Goal: Task Accomplishment & Management: Manage account settings

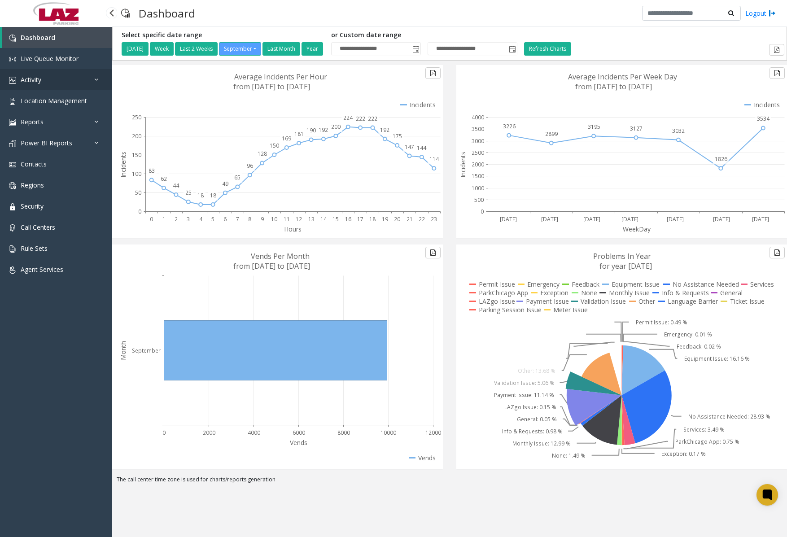
click at [38, 87] on link "Activity" at bounding box center [56, 79] width 112 height 21
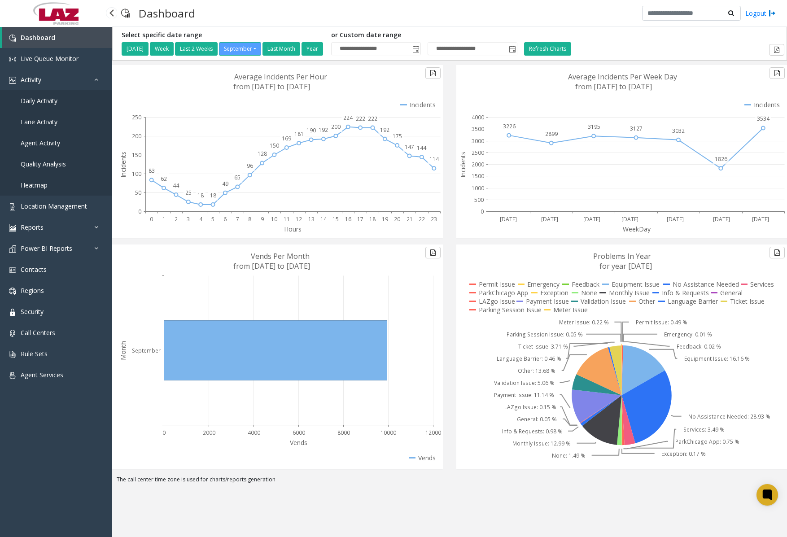
click at [55, 100] on span "Daily Activity" at bounding box center [39, 101] width 37 height 9
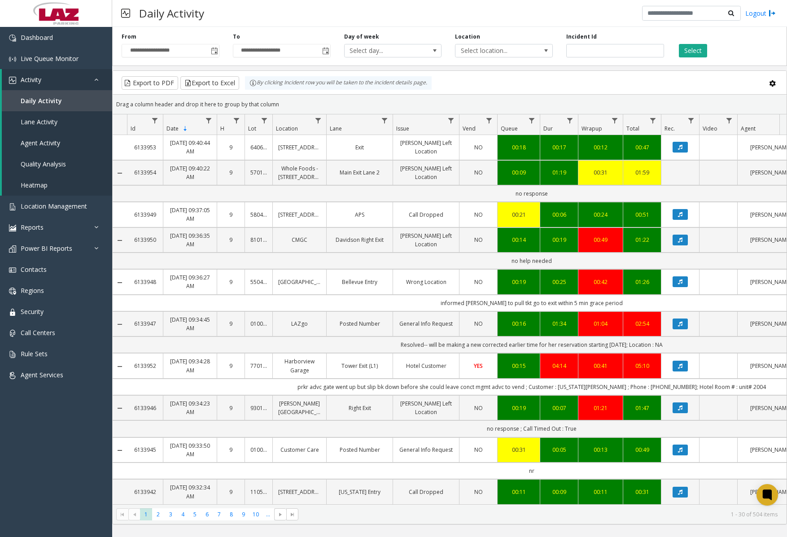
click at [379, 165] on td "Main Exit Lane 2" at bounding box center [359, 172] width 66 height 25
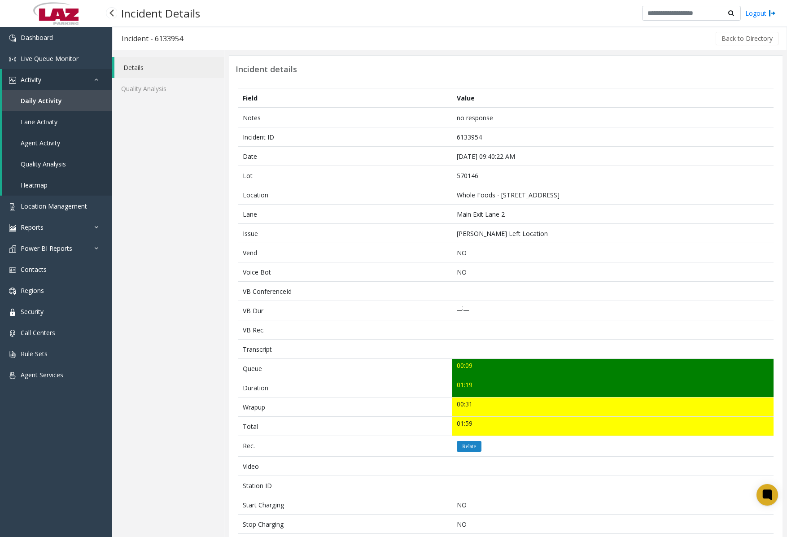
click at [47, 108] on link "Daily Activity" at bounding box center [57, 100] width 110 height 21
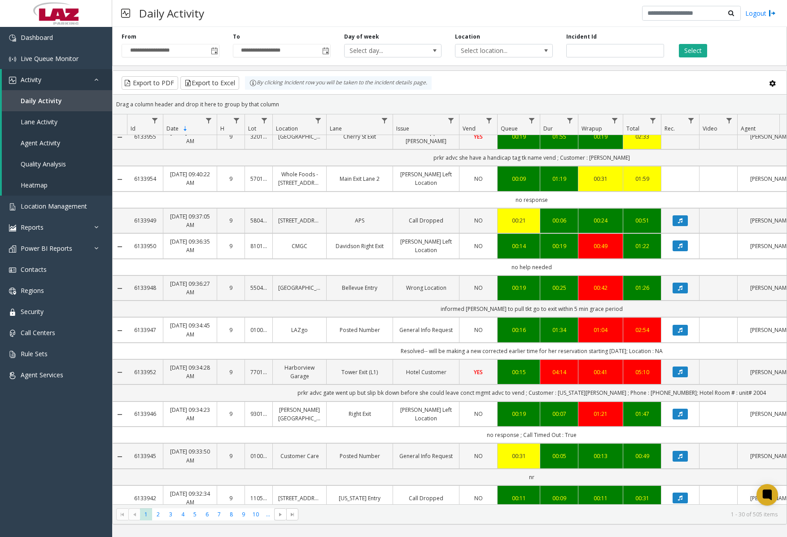
scroll to position [90, 0]
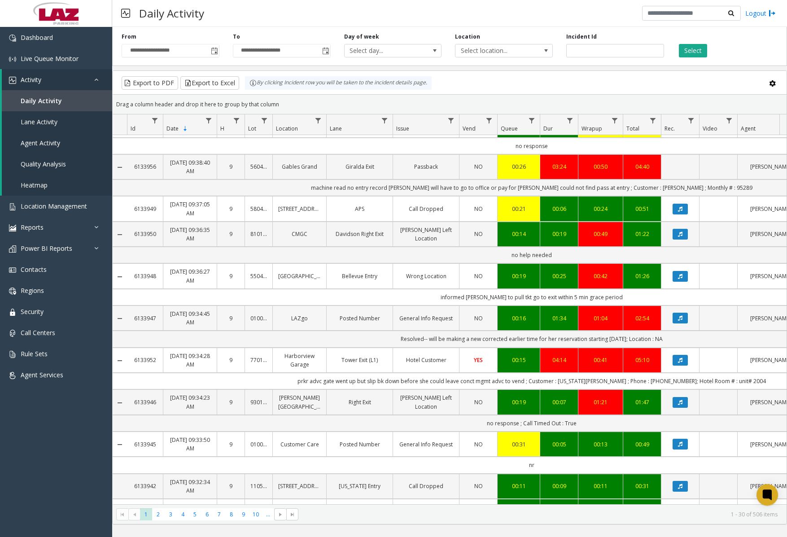
click at [435, 323] on link "General Info Request" at bounding box center [426, 318] width 55 height 9
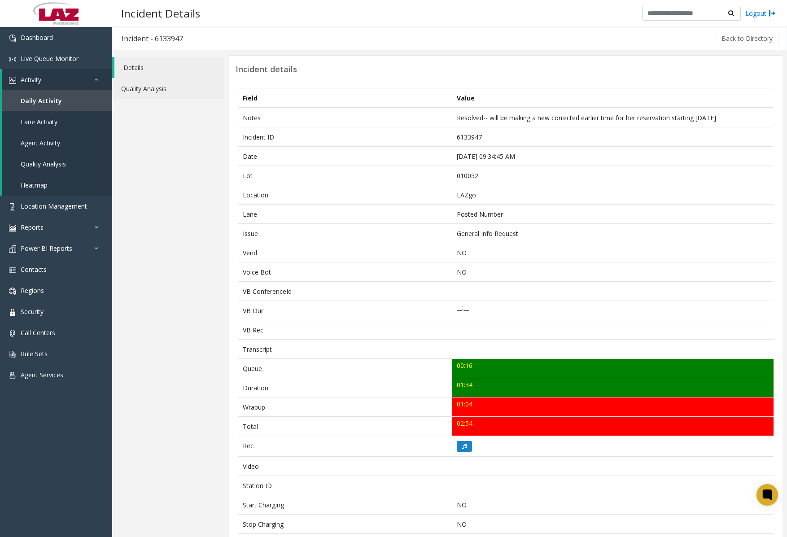
click at [180, 93] on link "Quality Analysis" at bounding box center [168, 88] width 112 height 21
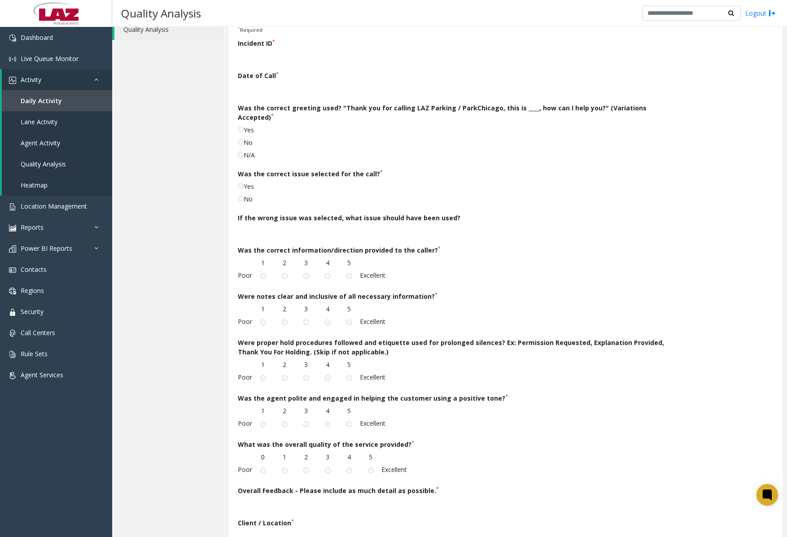
scroll to position [103, 0]
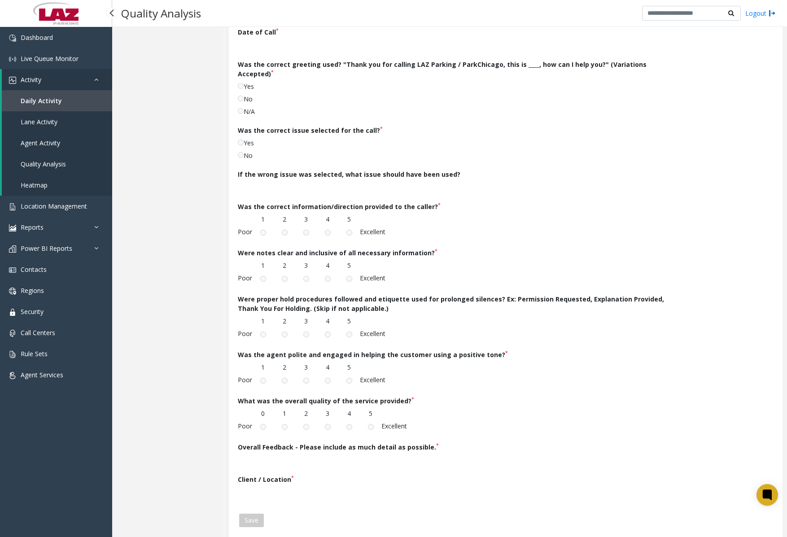
click at [54, 167] on span "Quality Analysis" at bounding box center [43, 164] width 45 height 9
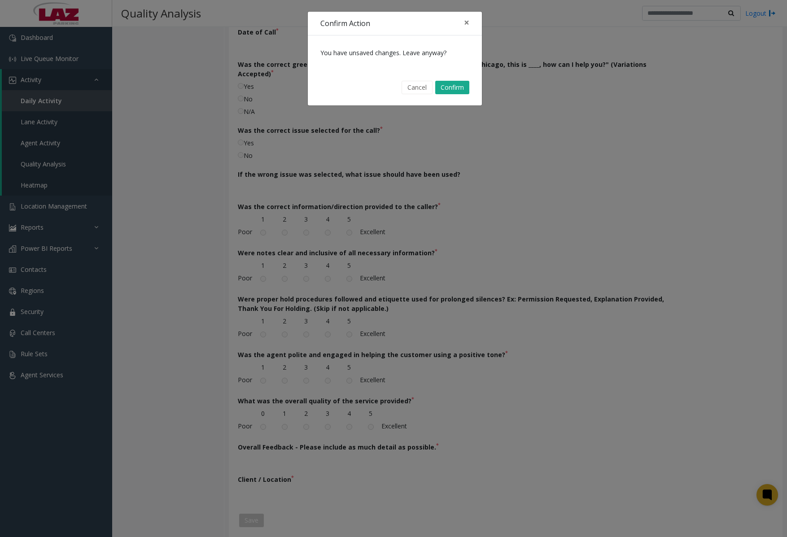
click at [451, 94] on div "Cancel Confirm" at bounding box center [395, 87] width 162 height 23
click at [449, 91] on button "Confirm" at bounding box center [452, 87] width 34 height 13
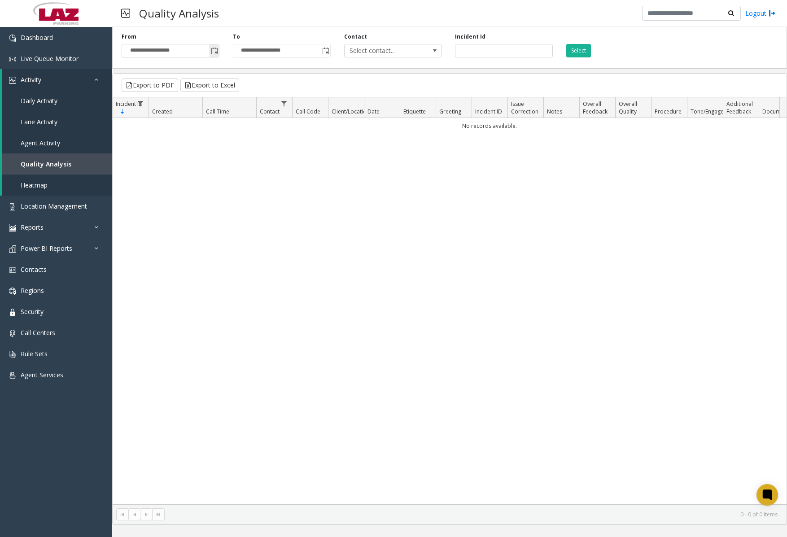
click at [213, 53] on span "Toggle popup" at bounding box center [214, 51] width 7 height 7
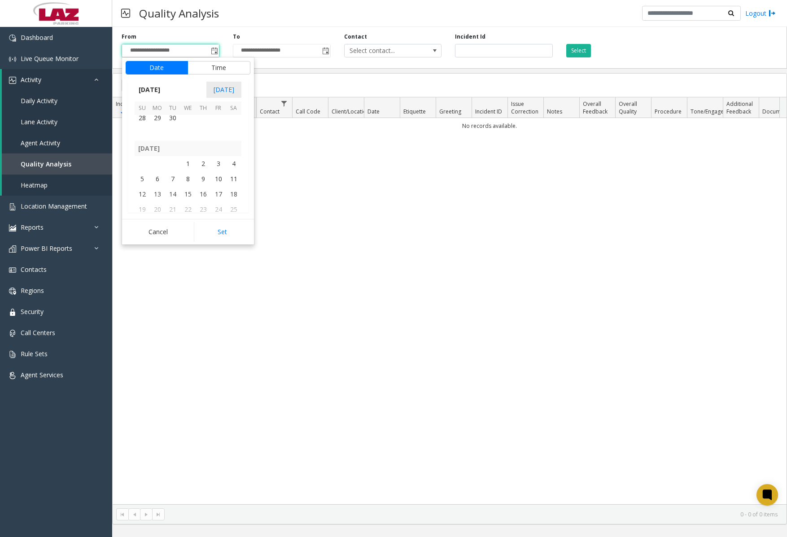
click at [148, 161] on td at bounding box center [142, 163] width 15 height 15
click at [190, 169] on span "1" at bounding box center [187, 163] width 15 height 15
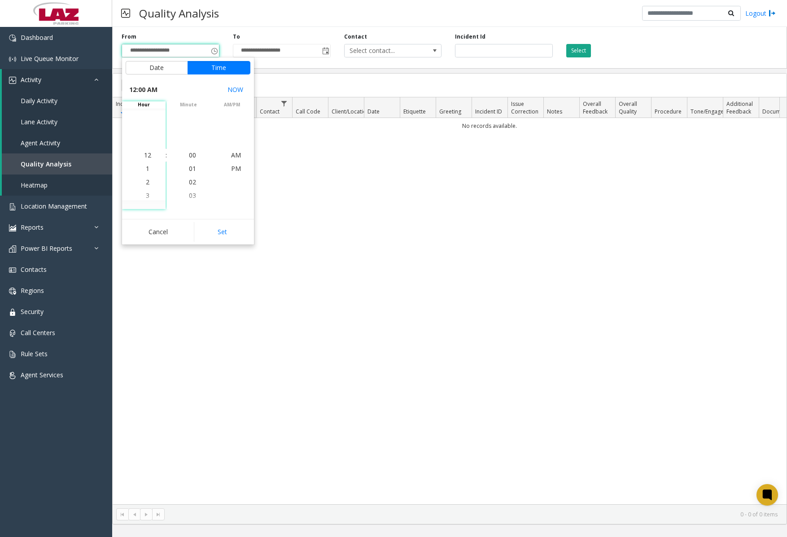
drag, startPoint x: 591, startPoint y: 41, endPoint x: 585, endPoint y: 48, distance: 8.6
click at [588, 44] on div "Select" at bounding box center [615, 45] width 111 height 25
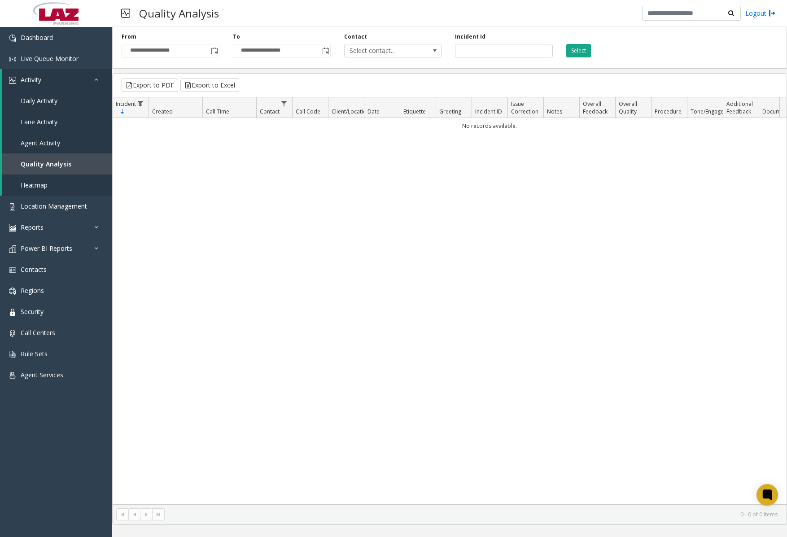
click at [585, 48] on button "Select" at bounding box center [578, 50] width 25 height 13
click at [216, 52] on span "Toggle popup" at bounding box center [214, 51] width 7 height 7
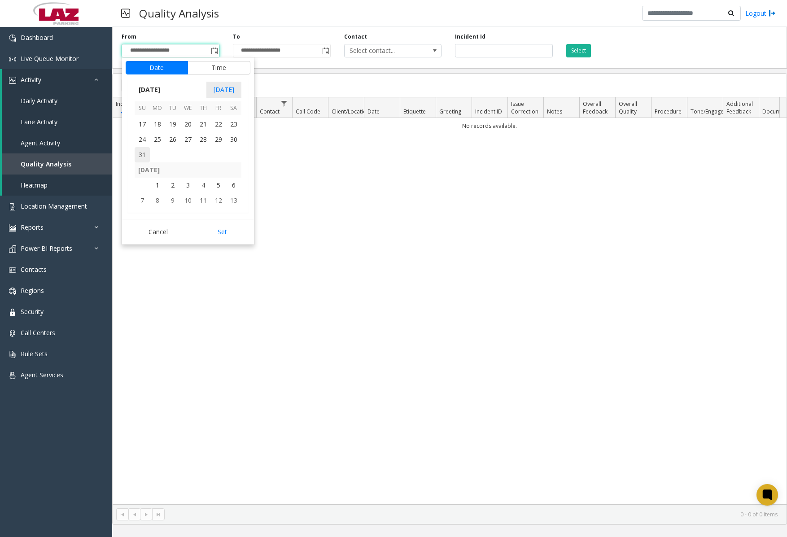
click at [147, 147] on span "31" at bounding box center [142, 154] width 15 height 15
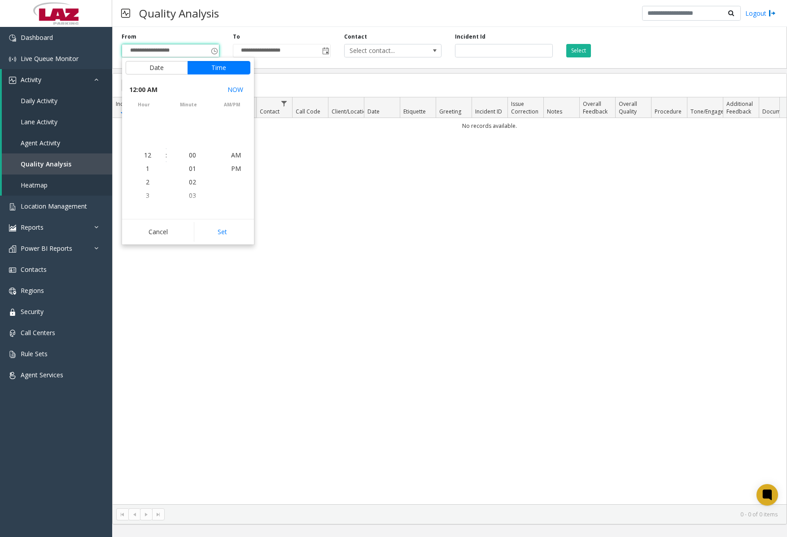
scroll to position [158860, 0]
click at [213, 234] on button "Set" at bounding box center [222, 232] width 57 height 20
type input "**********"
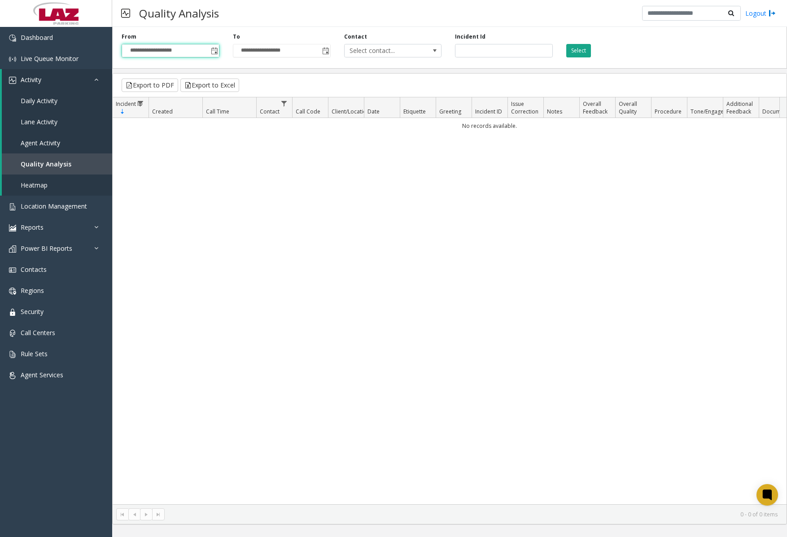
click at [575, 46] on button "Select" at bounding box center [578, 50] width 25 height 13
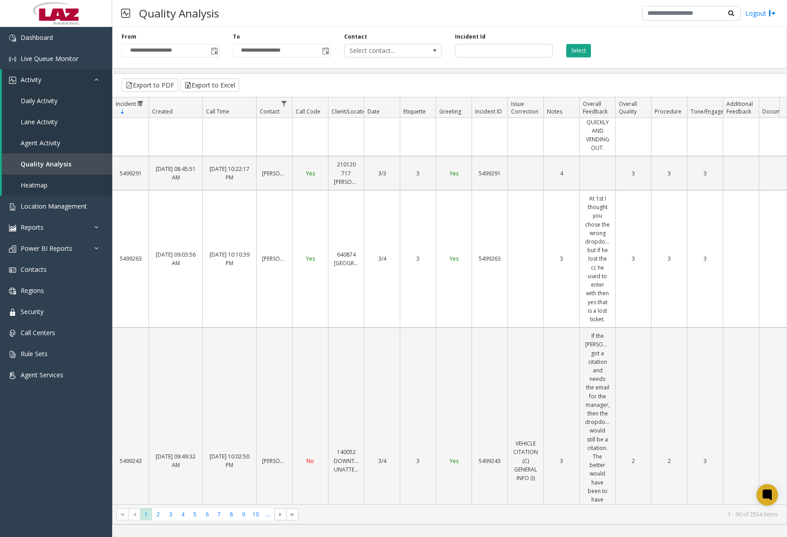
scroll to position [1077, 0]
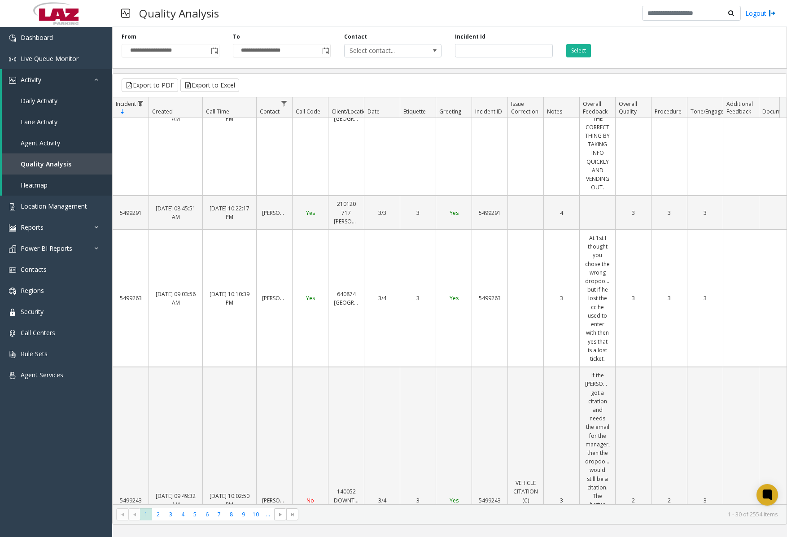
drag, startPoint x: 218, startPoint y: 78, endPoint x: 210, endPoint y: 108, distance: 31.5
click at [218, 76] on kendo-grid-toolbar "Export to PDF Export to Excel" at bounding box center [450, 86] width 674 height 24
drag, startPoint x: 203, startPoint y: 83, endPoint x: 359, endPoint y: 70, distance: 156.7
click at [359, 70] on div "**********" at bounding box center [449, 273] width 675 height 501
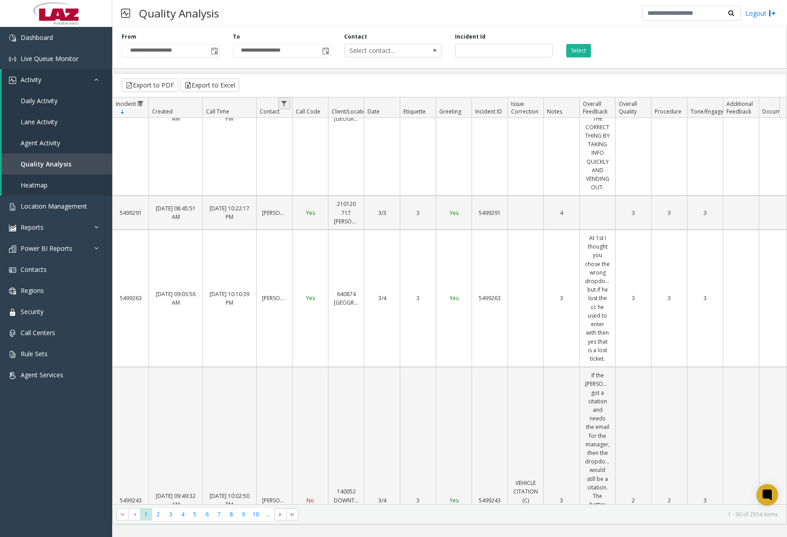
click at [284, 99] on link "Data table" at bounding box center [284, 103] width 12 height 12
click at [320, 126] on div at bounding box center [323, 123] width 76 height 15
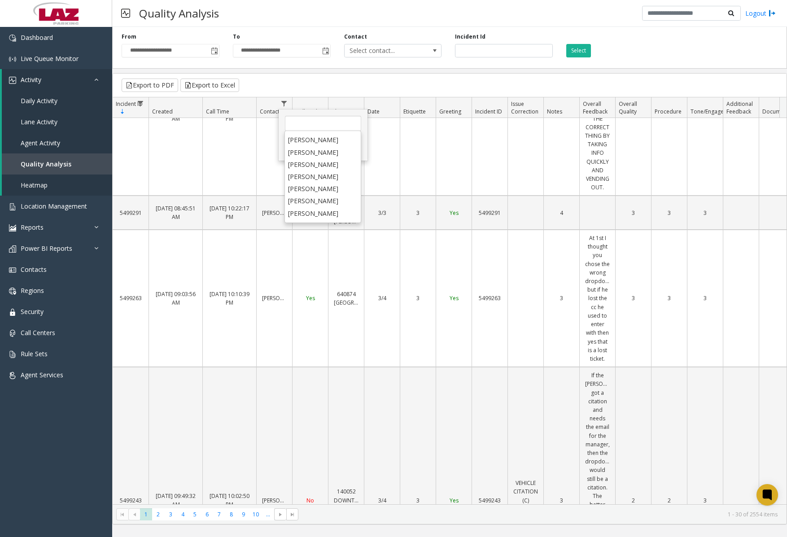
scroll to position [2020, 0]
click at [304, 282] on li "[PERSON_NAME]" at bounding box center [323, 288] width 74 height 12
click at [338, 92] on kendo-grid-toolbar "Export to PDF Export to Excel" at bounding box center [450, 86] width 674 height 24
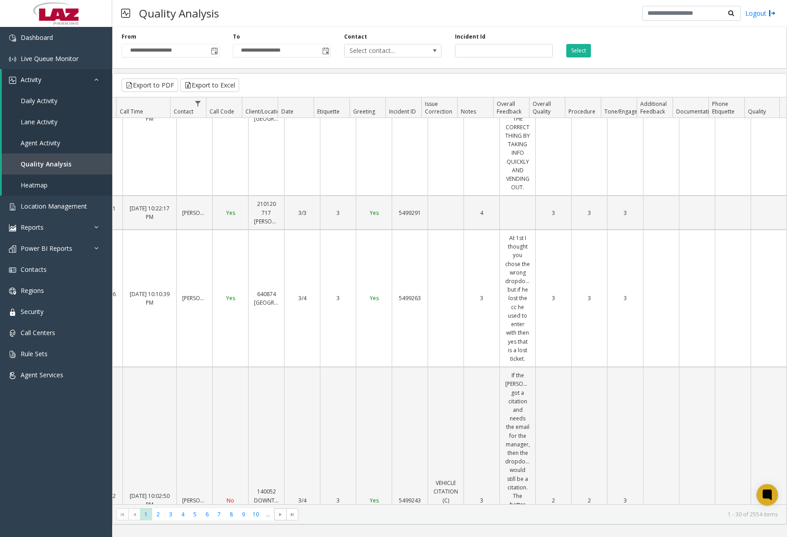
scroll to position [0, 0]
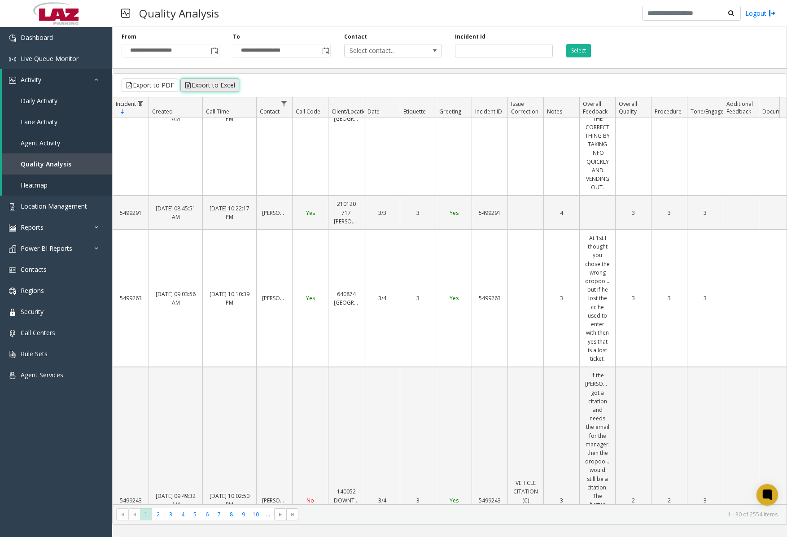
click at [225, 83] on button "Export to Excel" at bounding box center [209, 85] width 59 height 13
click at [193, 81] on button "Export to Excel" at bounding box center [209, 85] width 59 height 13
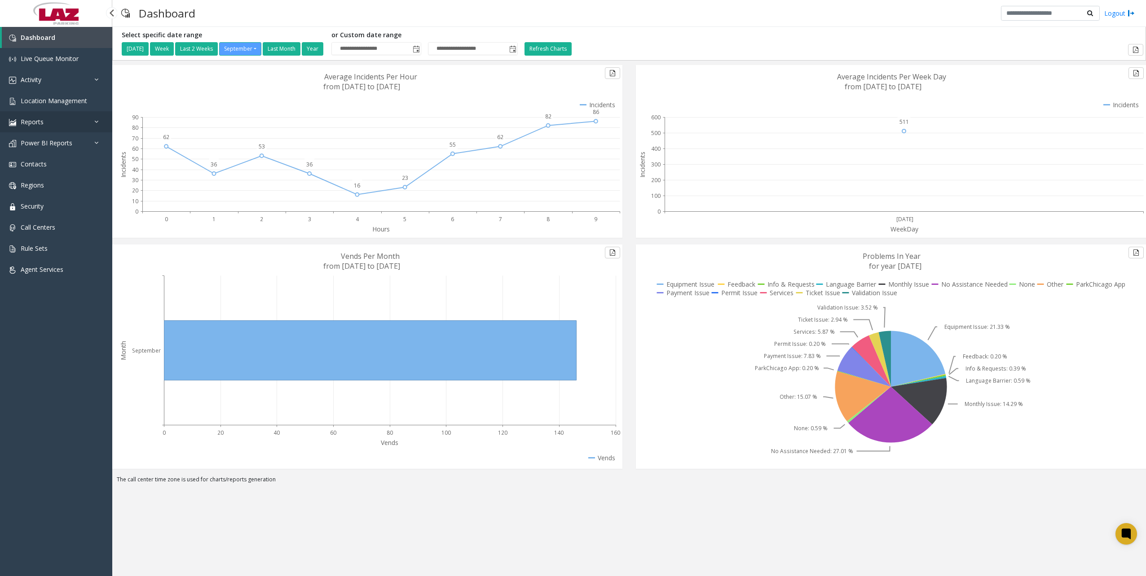
click at [57, 128] on link "Reports" at bounding box center [56, 121] width 112 height 21
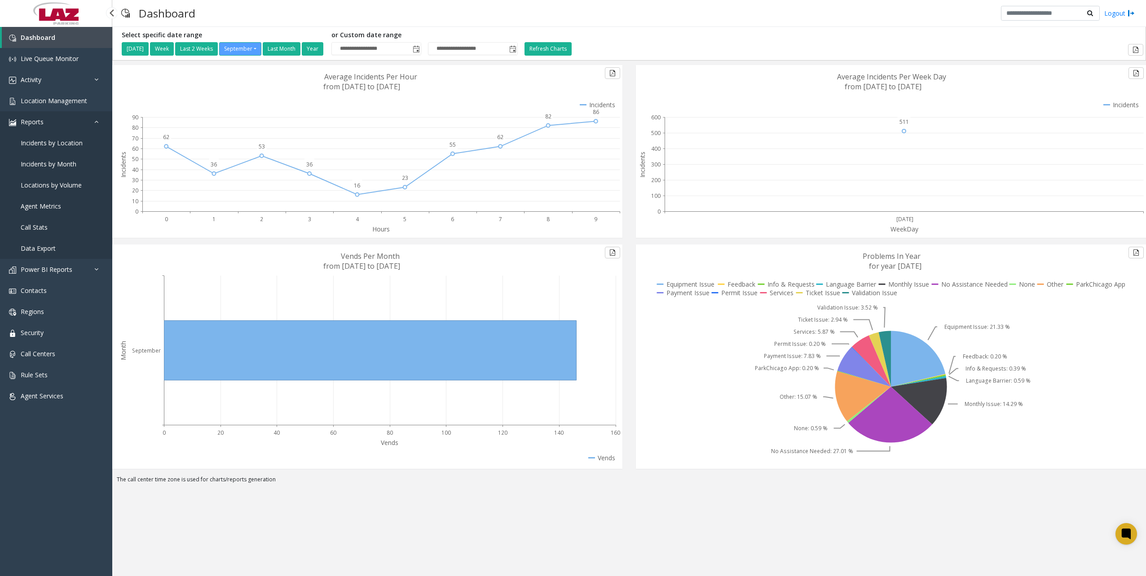
click at [52, 127] on link "Reports" at bounding box center [56, 121] width 112 height 21
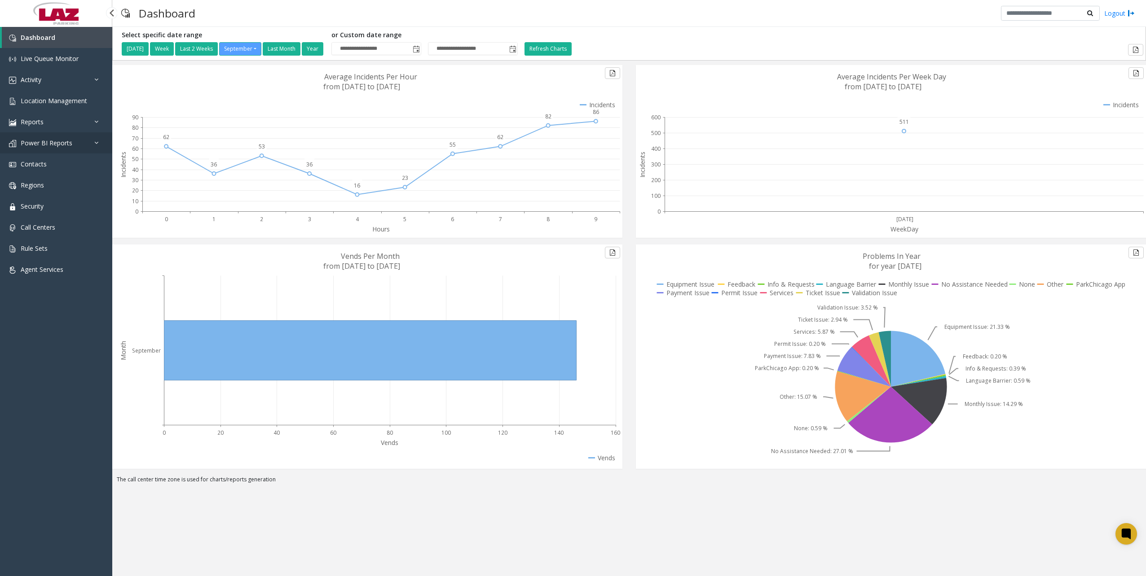
click at [59, 151] on link "Power BI Reports" at bounding box center [56, 142] width 112 height 21
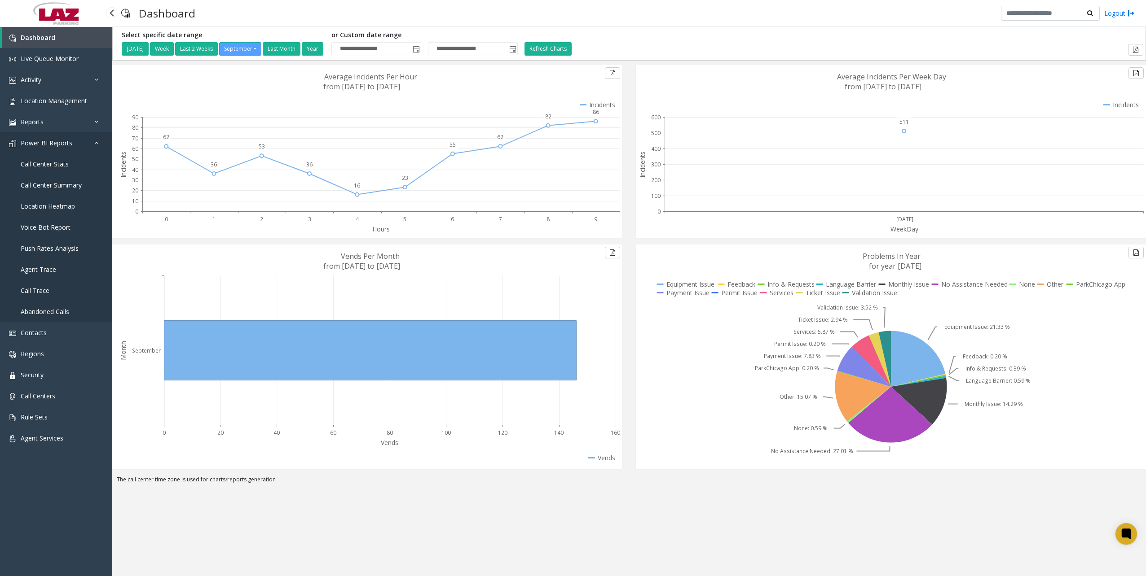
click at [92, 138] on link "Power BI Reports" at bounding box center [56, 142] width 112 height 21
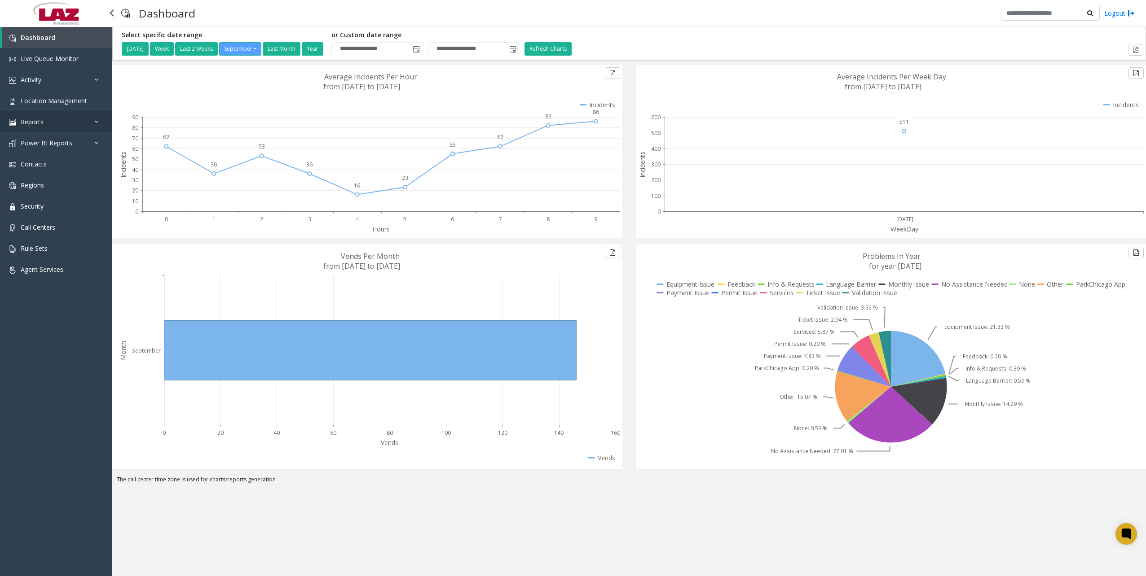
click at [96, 125] on link "Reports" at bounding box center [56, 121] width 112 height 21
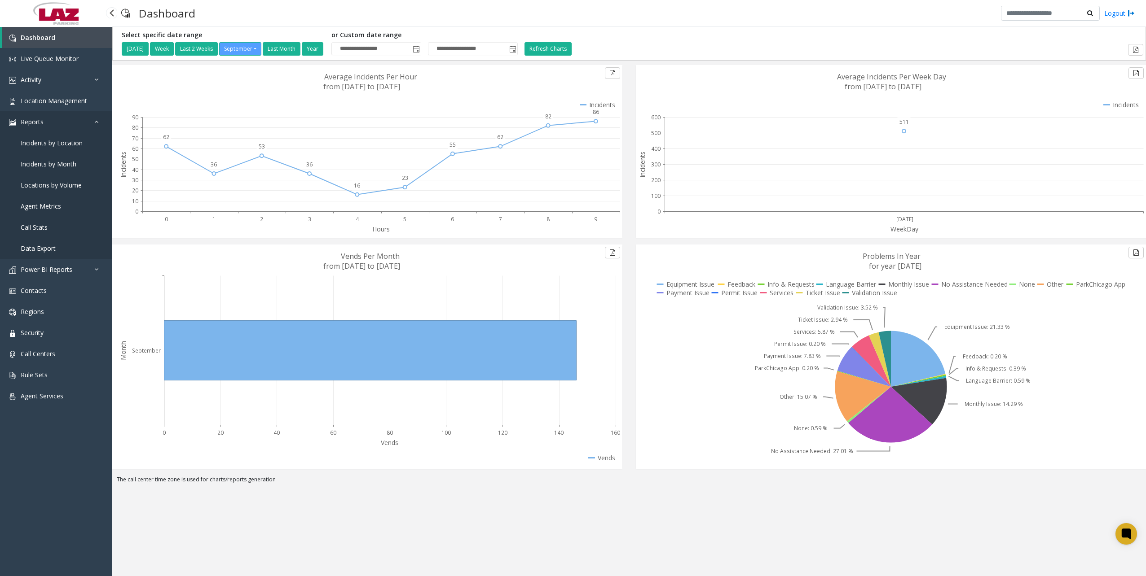
click at [92, 119] on link "Reports" at bounding box center [56, 121] width 112 height 21
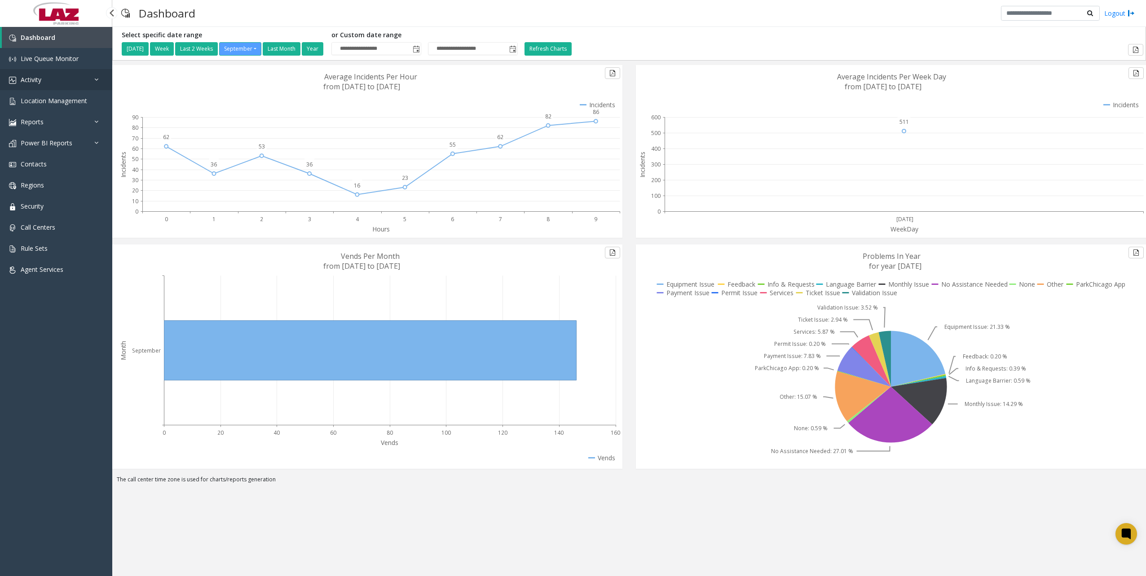
click at [83, 82] on link "Activity" at bounding box center [56, 79] width 112 height 21
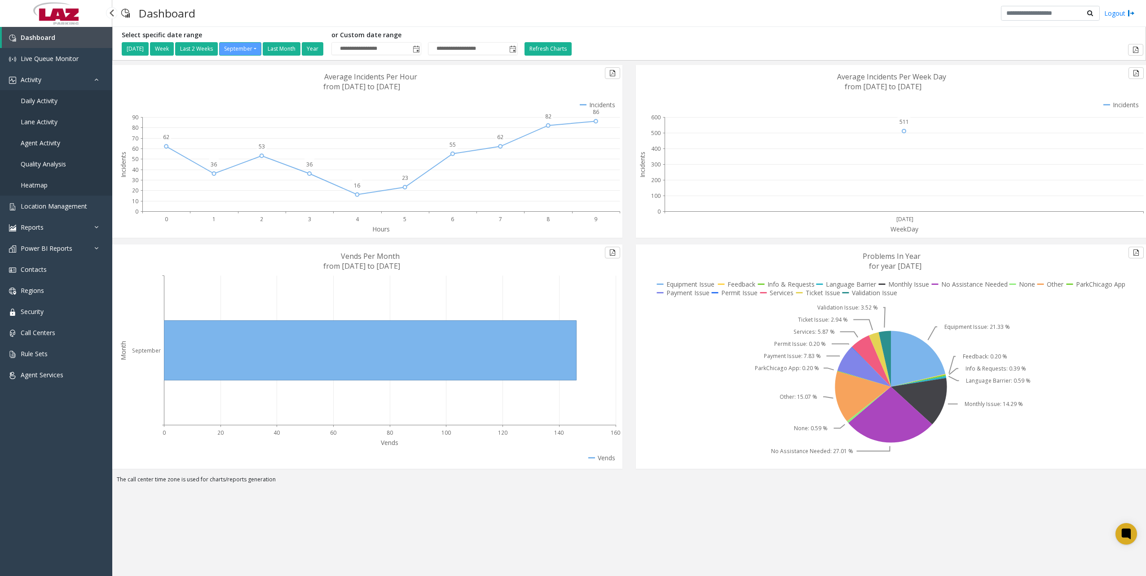
click at [48, 175] on link "Heatmap" at bounding box center [56, 185] width 112 height 21
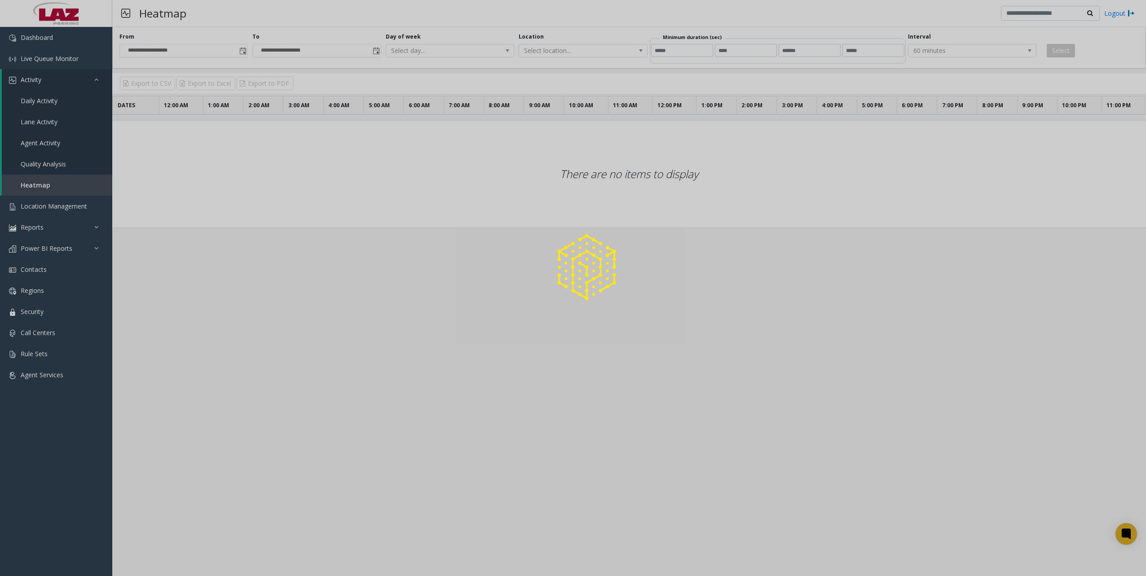
click at [48, 165] on div at bounding box center [573, 288] width 1146 height 576
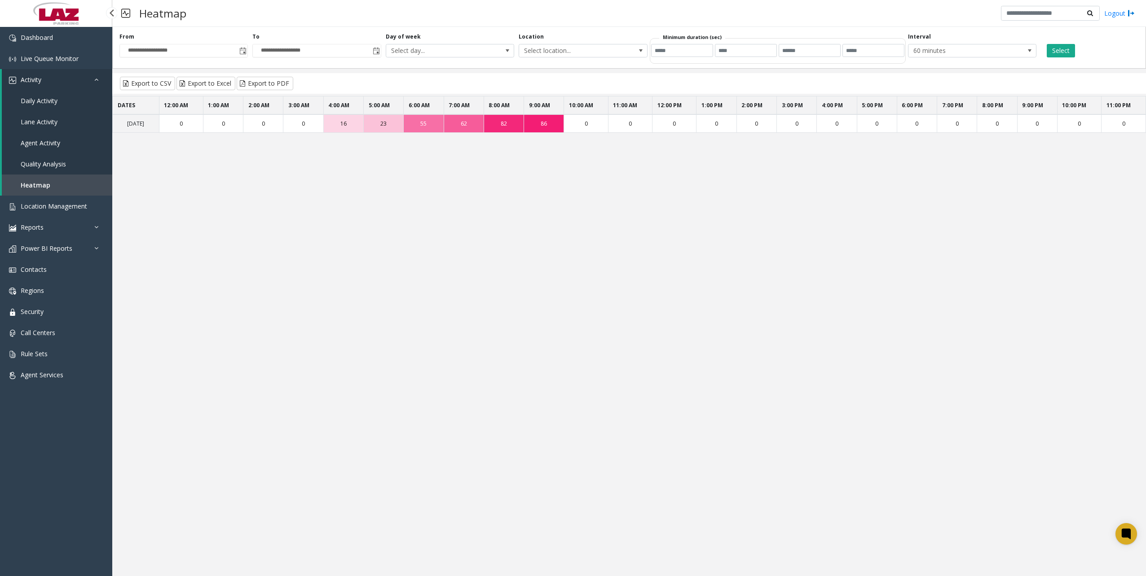
click at [58, 164] on span "Quality Analysis" at bounding box center [43, 164] width 45 height 9
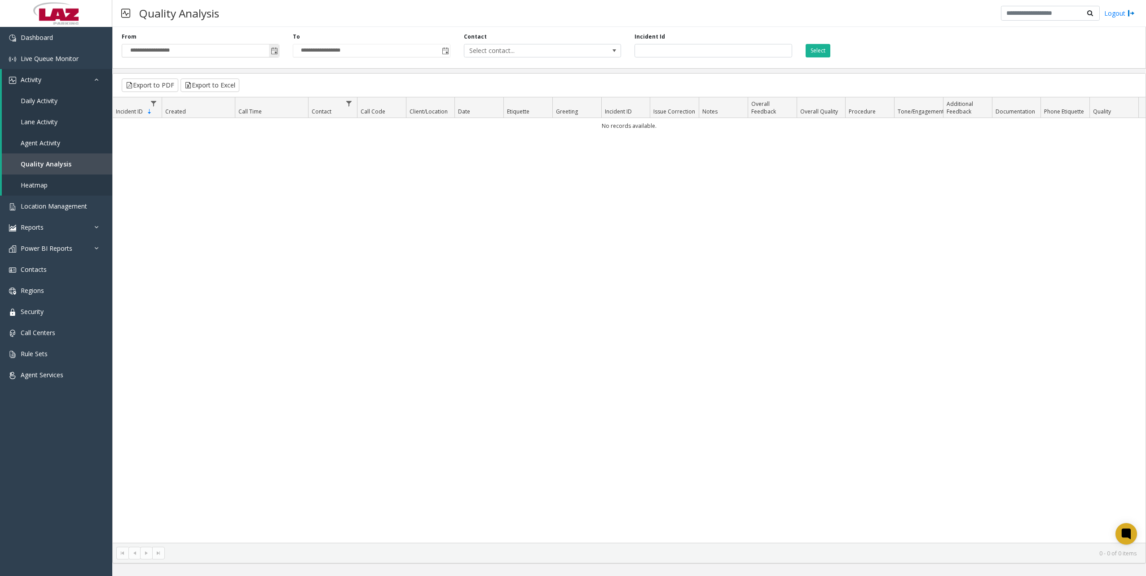
click at [276, 53] on span "Toggle popup" at bounding box center [274, 51] width 7 height 7
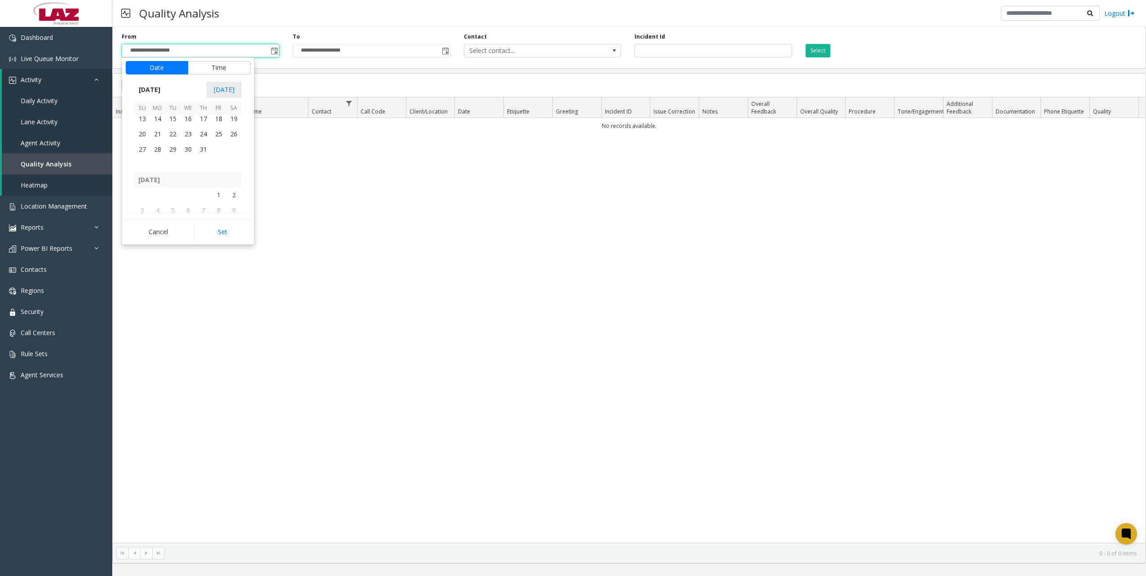
scroll to position [160879, 0]
click at [171, 129] on span "1" at bounding box center [172, 133] width 15 height 15
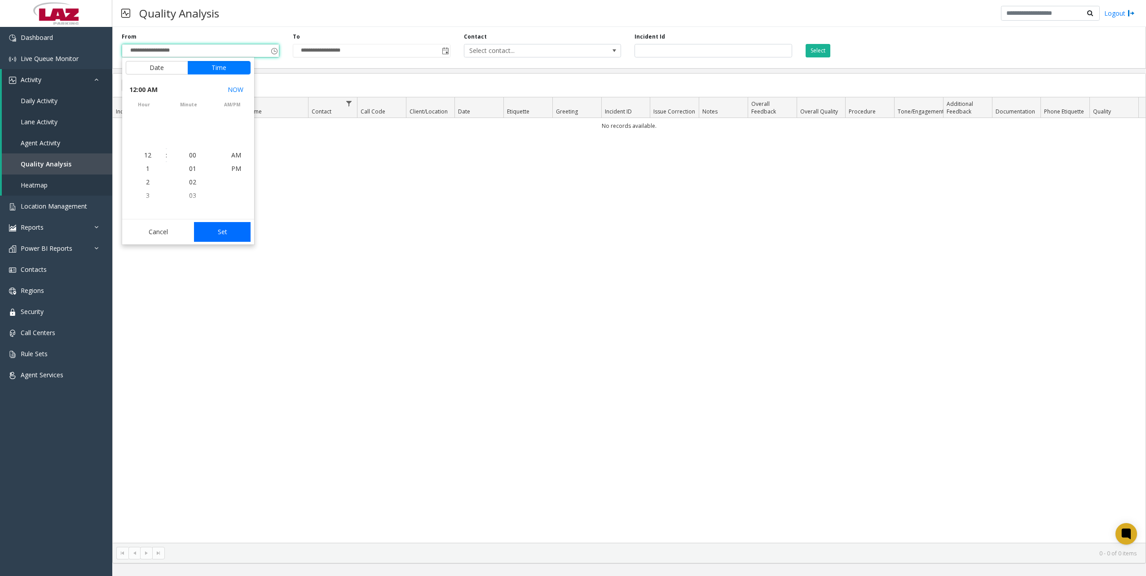
scroll to position [160889, 0]
click at [210, 240] on div "Cancel Set" at bounding box center [188, 232] width 132 height 26
click at [219, 234] on button "Set" at bounding box center [222, 232] width 57 height 20
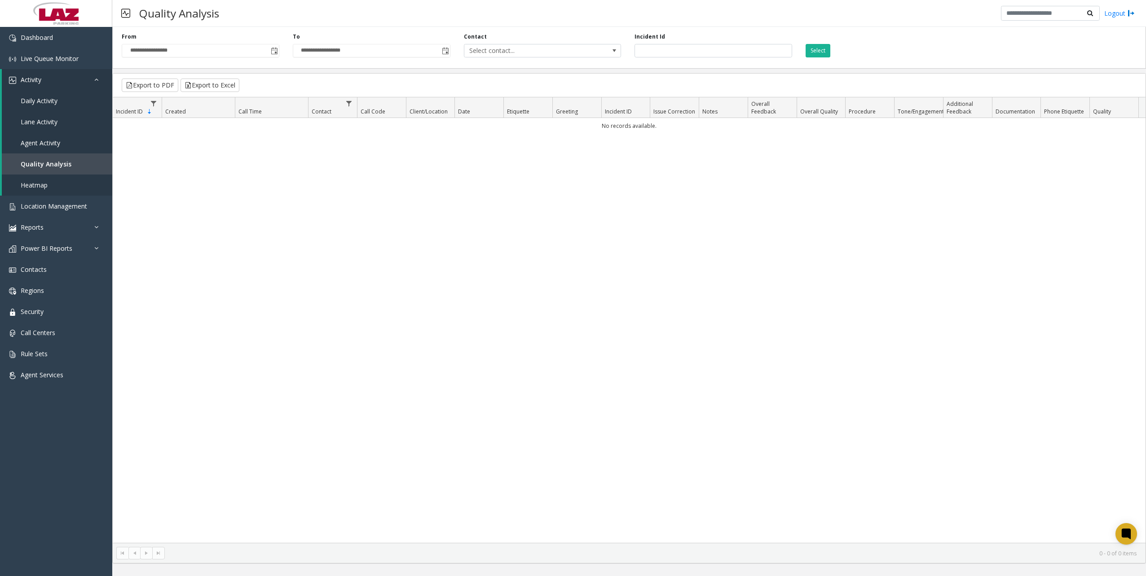
drag, startPoint x: 812, startPoint y: 58, endPoint x: 802, endPoint y: 61, distance: 10.7
click at [812, 59] on div "**********" at bounding box center [628, 45] width 1033 height 45
drag, startPoint x: 811, startPoint y: 43, endPoint x: 817, endPoint y: 48, distance: 8.1
click at [812, 44] on div "Select" at bounding box center [884, 45] width 171 height 25
click at [819, 49] on button "Select" at bounding box center [817, 50] width 25 height 13
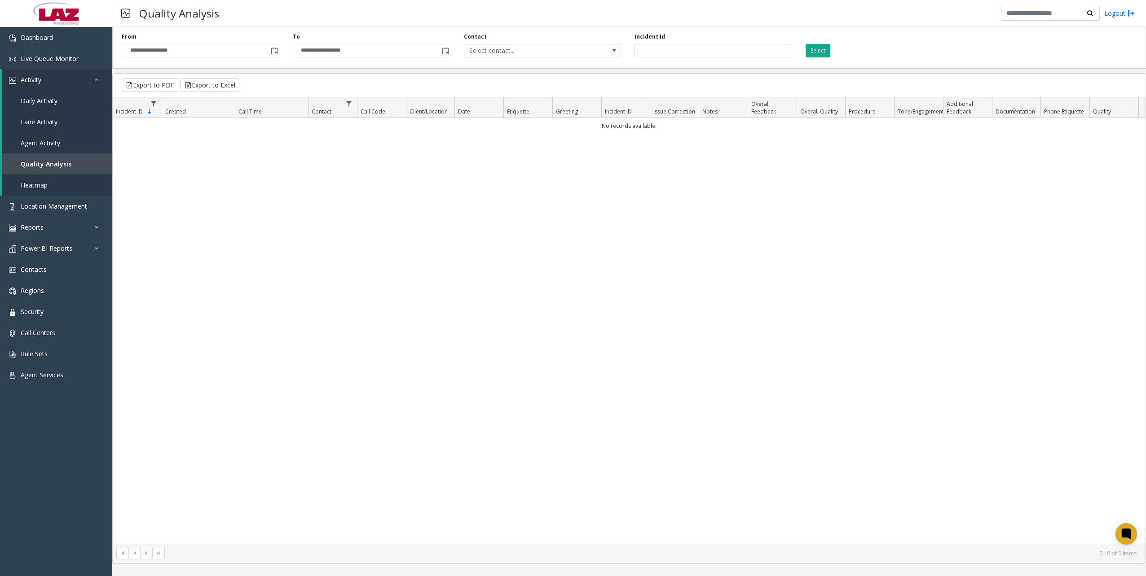
click at [812, 45] on button "Select" at bounding box center [817, 50] width 25 height 13
click at [817, 48] on button "Select" at bounding box center [817, 50] width 25 height 13
click at [277, 55] on span "Toggle popup" at bounding box center [274, 51] width 10 height 14
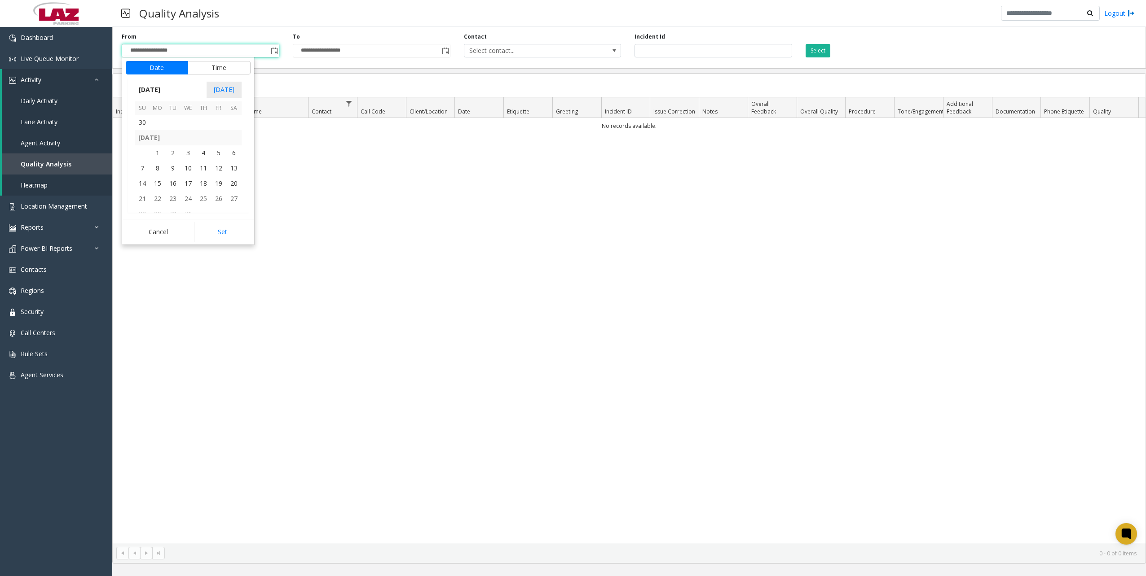
scroll to position [159352, 0]
click at [151, 170] on td at bounding box center [157, 163] width 15 height 15
click at [182, 169] on span "1" at bounding box center [187, 163] width 15 height 15
click at [215, 226] on button "Set" at bounding box center [222, 232] width 57 height 20
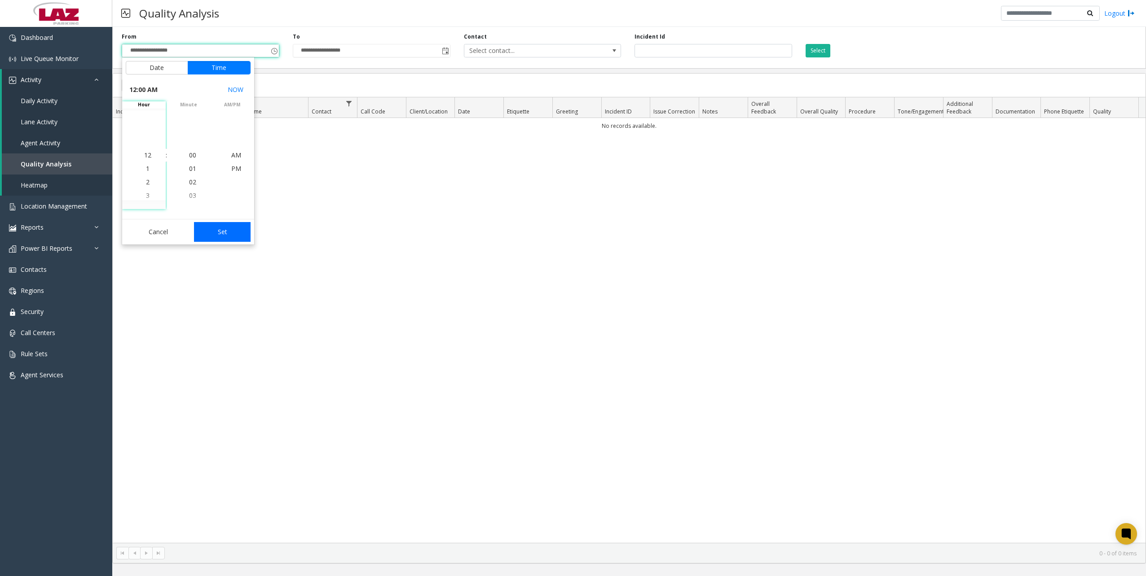
type input "**********"
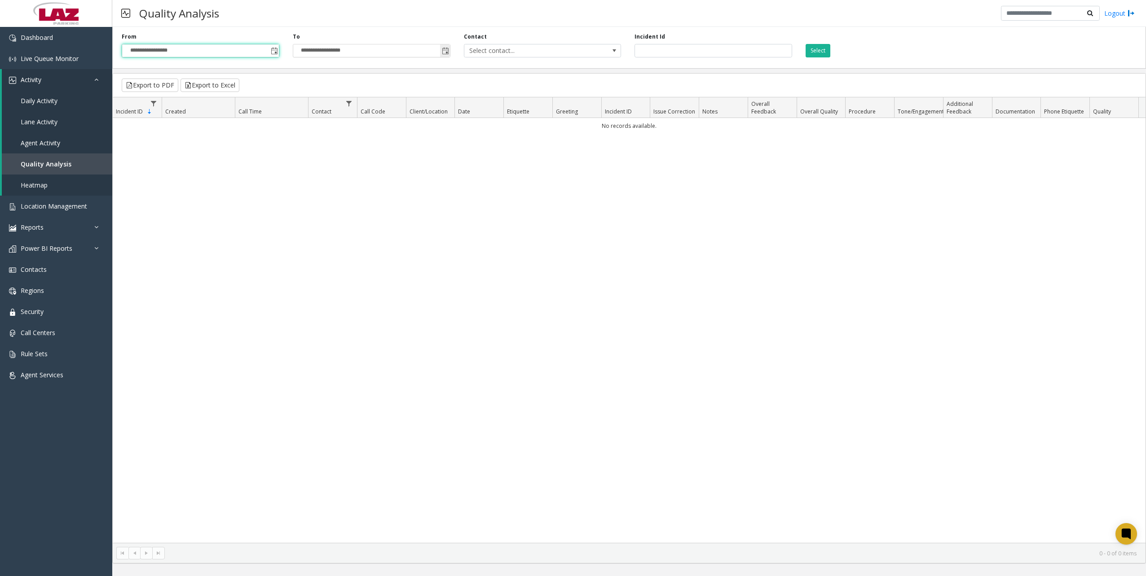
click at [445, 54] on span "Toggle popup" at bounding box center [445, 51] width 7 height 7
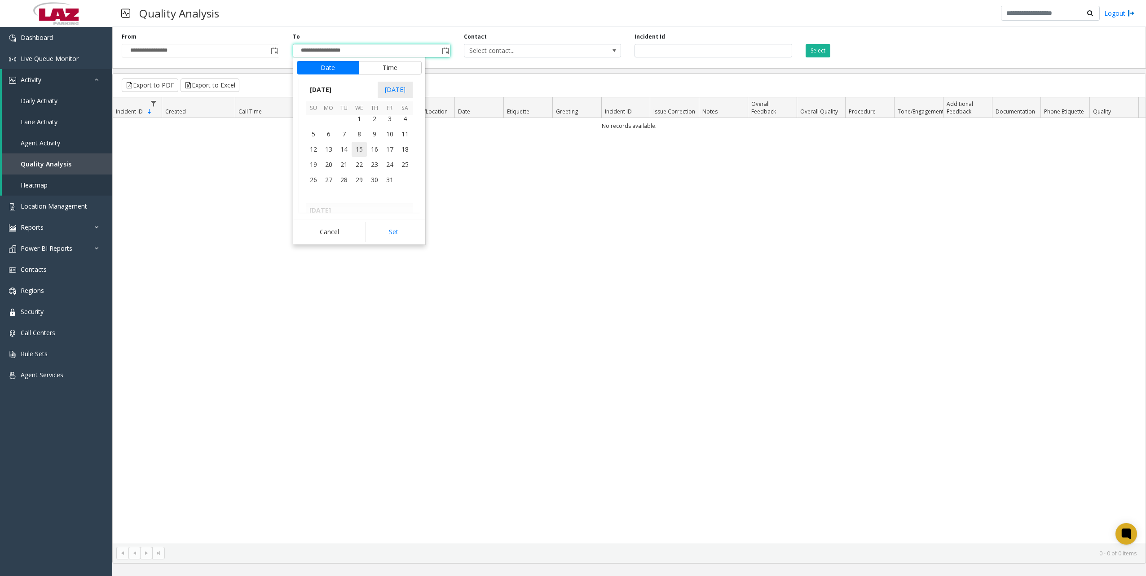
scroll to position [159218, 0]
click at [304, 165] on kendo-virtualization "February 2024 1 2 3 4 5 6 7 8 9 10 11 12 13 14 15 16 17 18 19 20 21 22 23 24 25…" at bounding box center [359, 163] width 197 height 97
click at [308, 163] on span "31" at bounding box center [313, 161] width 15 height 15
drag, startPoint x: 416, startPoint y: 237, endPoint x: 692, endPoint y: 165, distance: 285.2
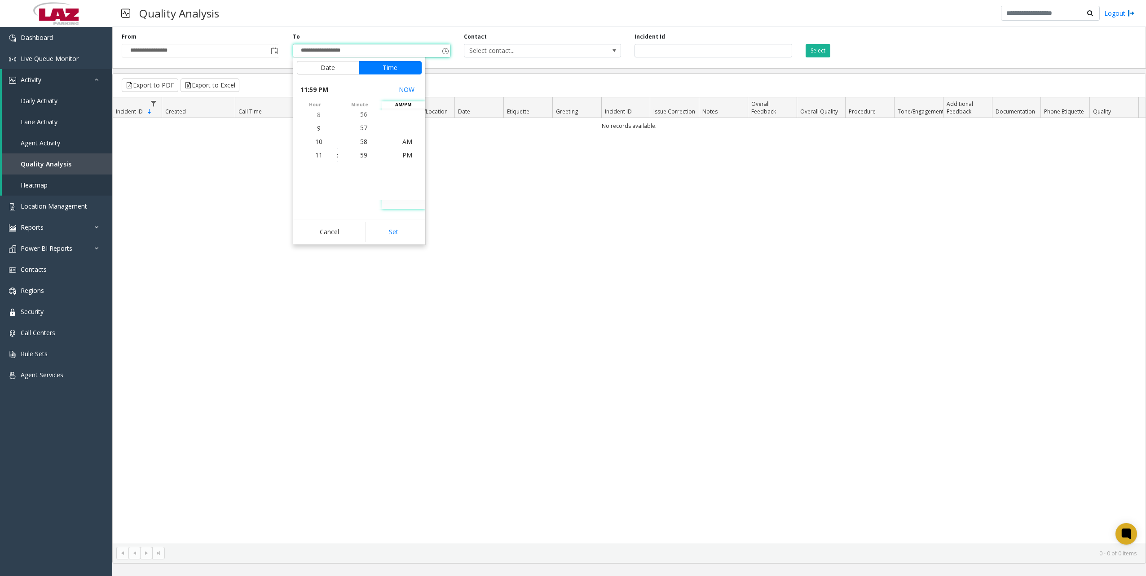
click at [415, 237] on button "Set" at bounding box center [393, 232] width 57 height 20
click at [818, 51] on button "Select" at bounding box center [817, 50] width 25 height 13
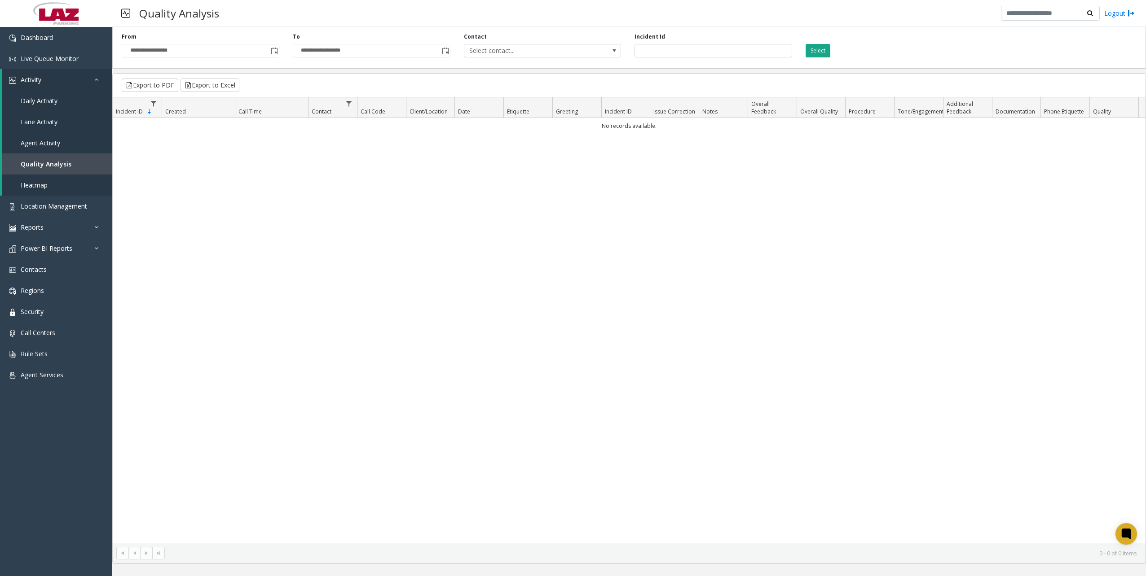
drag, startPoint x: 444, startPoint y: 48, endPoint x: 441, endPoint y: 62, distance: 14.3
click at [444, 48] on span "Toggle popup" at bounding box center [445, 51] width 7 height 7
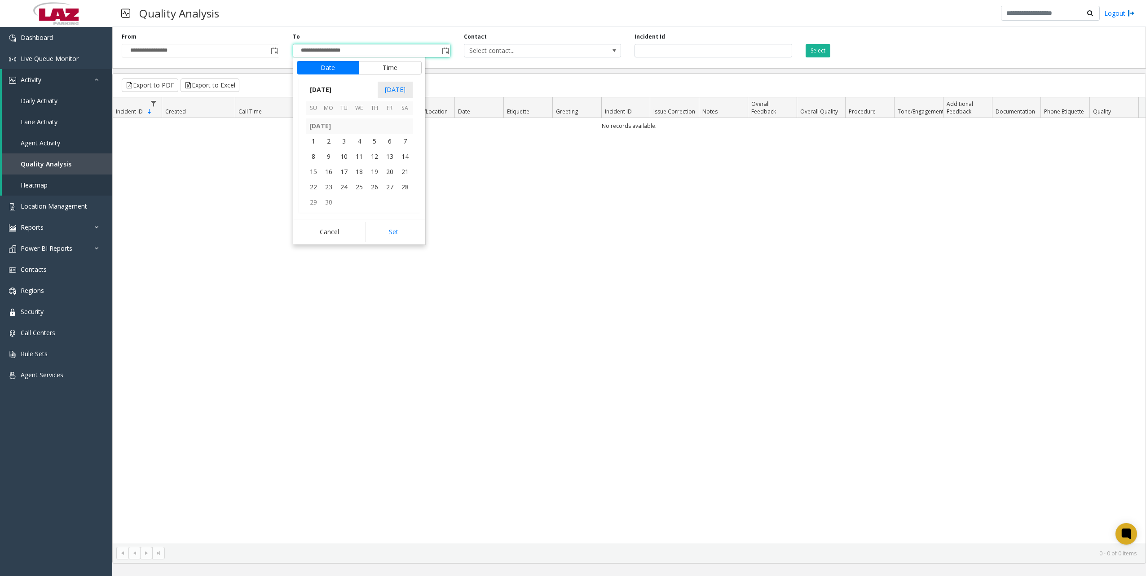
scroll to position [159801, 0]
click at [370, 172] on span "1" at bounding box center [374, 169] width 15 height 15
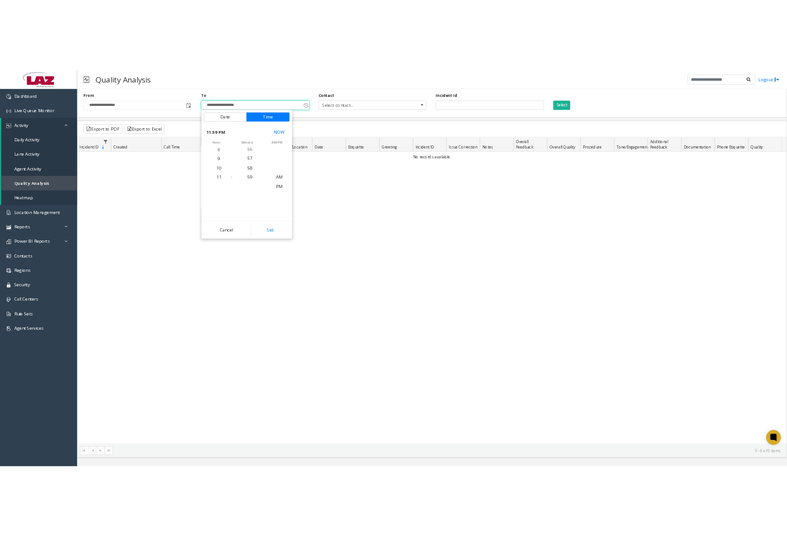
scroll to position [13, 0]
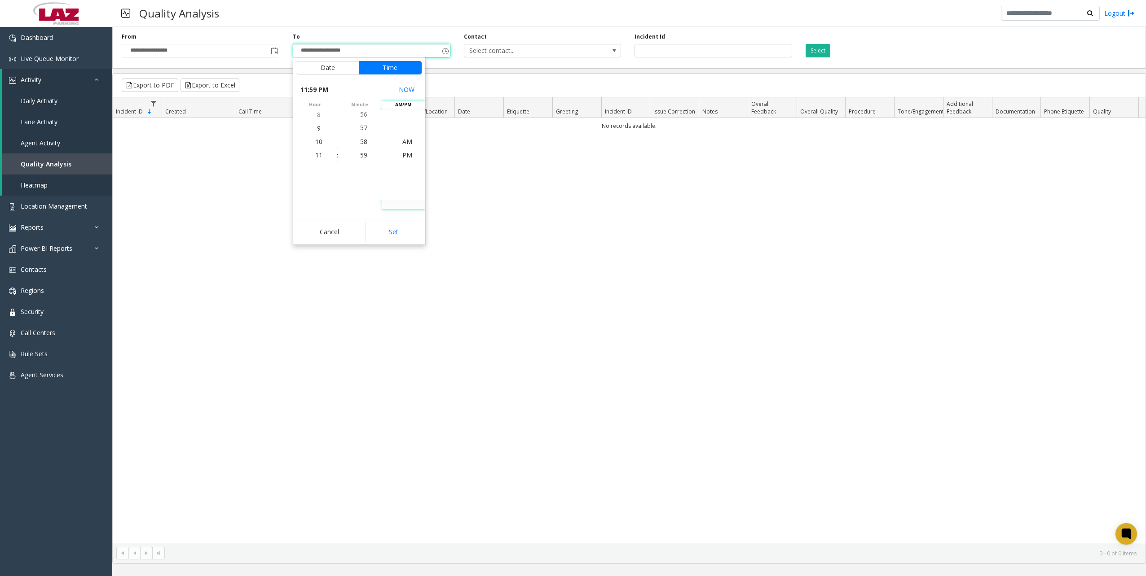
drag, startPoint x: 390, startPoint y: 223, endPoint x: 470, endPoint y: 215, distance: 79.8
click at [390, 223] on button "Set" at bounding box center [393, 232] width 57 height 20
type input "**********"
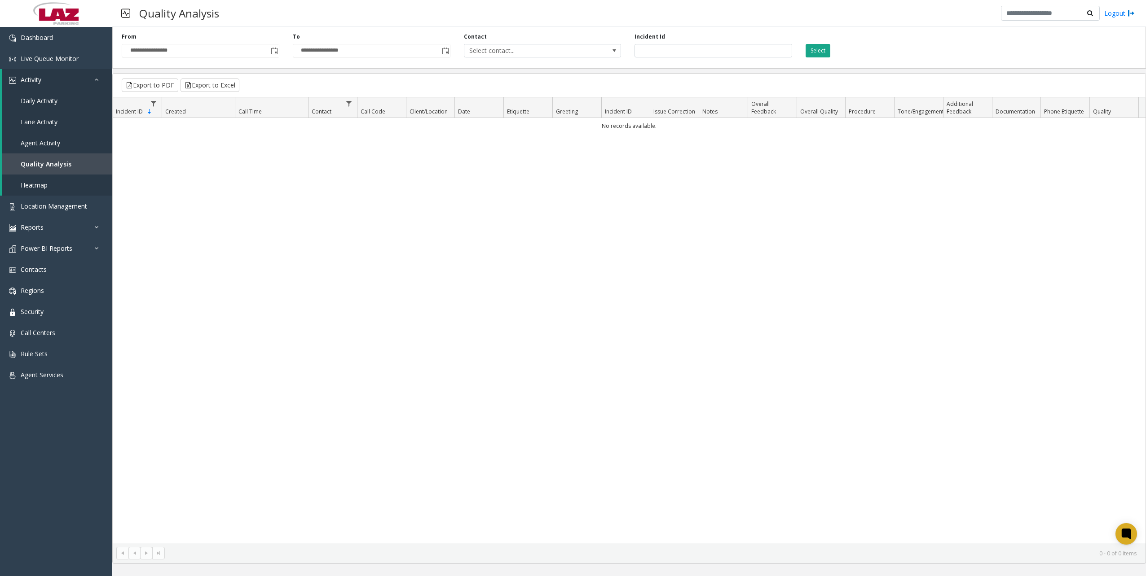
click at [819, 44] on button "Select" at bounding box center [817, 50] width 25 height 13
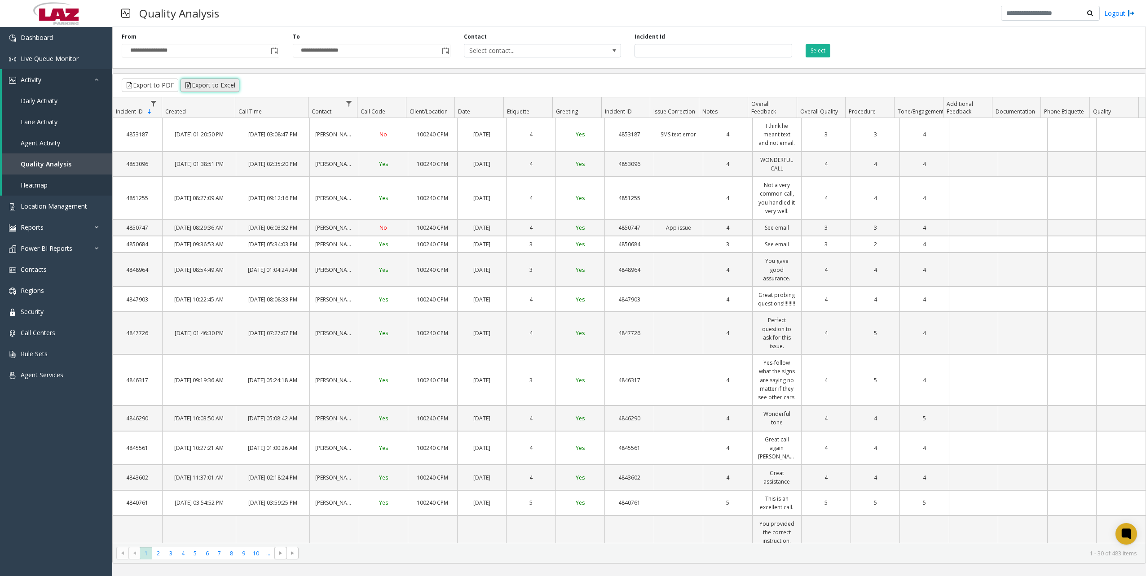
click at [222, 84] on button "Export to Excel" at bounding box center [209, 85] width 59 height 13
click at [46, 336] on span "Call Centers" at bounding box center [38, 333] width 35 height 9
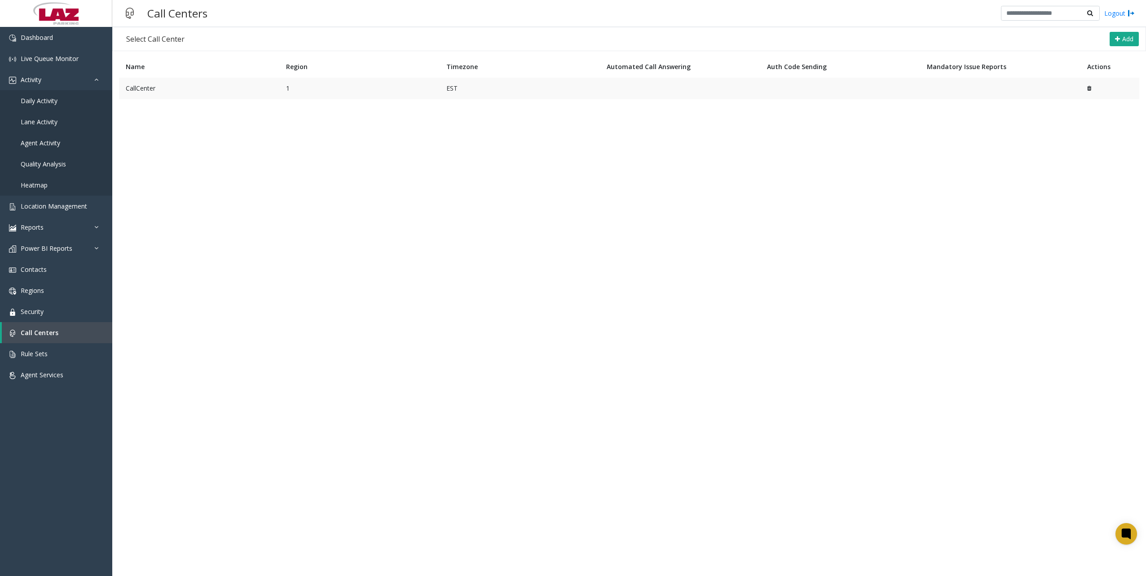
click at [155, 84] on td "CallCenter" at bounding box center [199, 89] width 160 height 22
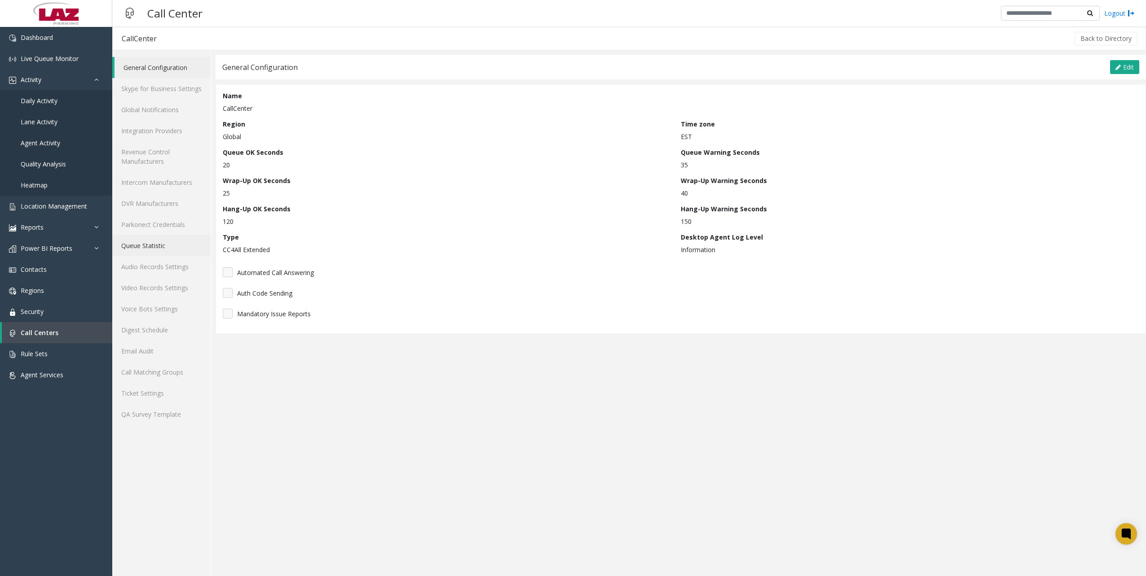
click at [145, 241] on link "Queue Statistic" at bounding box center [161, 245] width 98 height 21
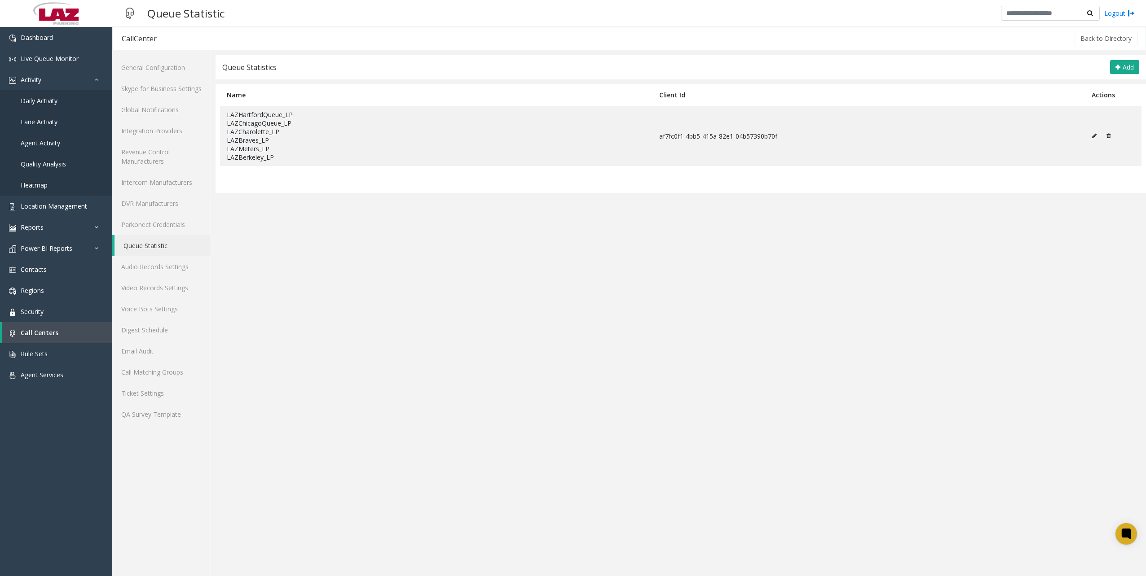
drag, startPoint x: 299, startPoint y: 267, endPoint x: 319, endPoint y: 275, distance: 20.8
click at [299, 267] on app-cc-statistic-settings "Queue Statistics Add Name Client Id Actions LAZHartfordQueue_LP LAZChicagoQueue…" at bounding box center [680, 316] width 930 height 522
click at [328, 363] on app-cc-statistic-settings "Queue Statistics Add Name Client Id Actions LAZHartfordQueue_LP LAZChicagoQueue…" at bounding box center [680, 316] width 930 height 522
click at [327, 314] on app-cc-statistic-settings "Queue Statistics Add Name Client Id Actions LAZHartfordQueue_LP LAZChicagoQueue…" at bounding box center [680, 316] width 930 height 522
drag, startPoint x: 182, startPoint y: 423, endPoint x: 190, endPoint y: 417, distance: 10.3
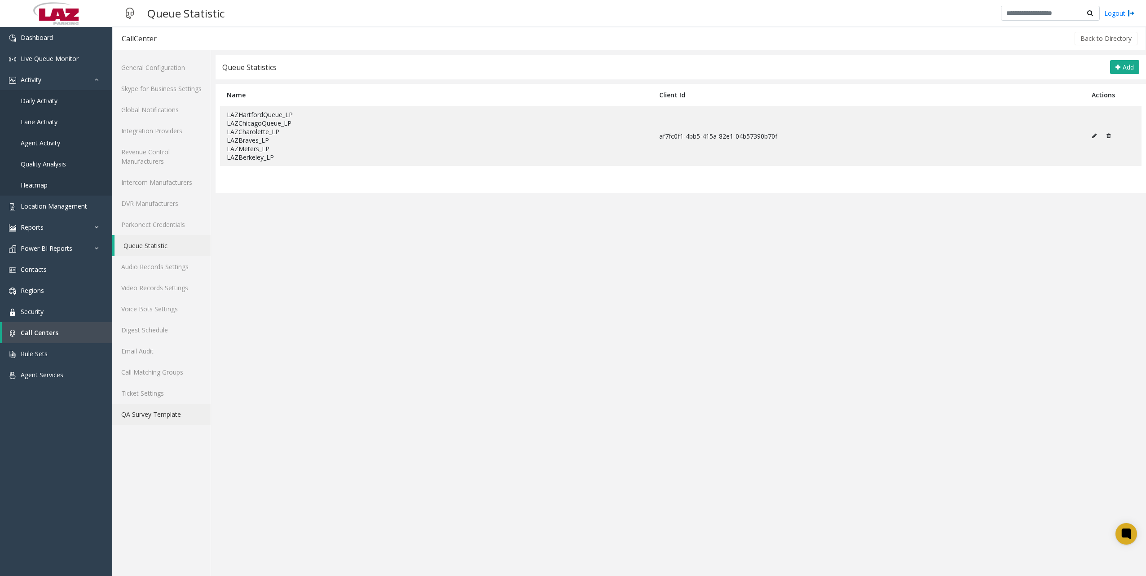
click at [184, 414] on div "General Configuration Skype for Business Settings Global Notifications Integrat…" at bounding box center [161, 313] width 99 height 526
click at [152, 419] on link "QA Survey Template" at bounding box center [161, 414] width 98 height 21
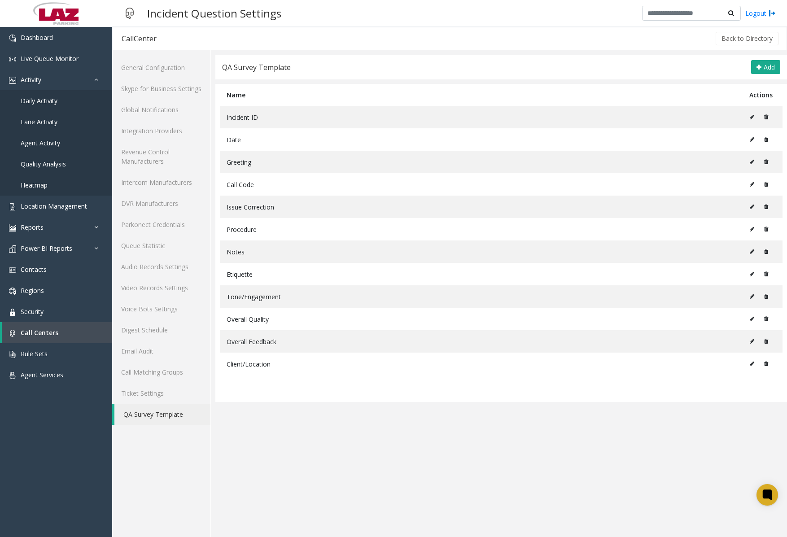
click at [362, 457] on app-incident-question-settings "QA Survey Template Add Name Actions Incident ID Date Greeting Call Code Issue C…" at bounding box center [501, 296] width 572 height 483
click at [59, 344] on link "Rule Sets" at bounding box center [56, 353] width 112 height 21
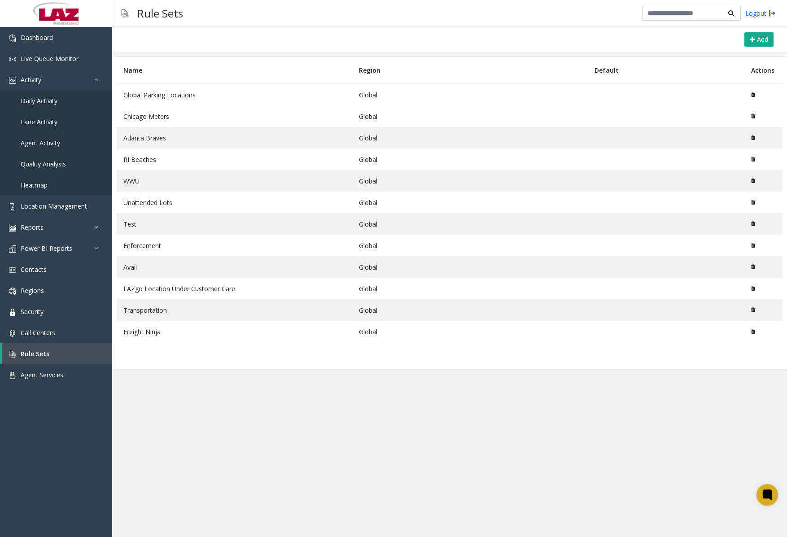
click at [203, 337] on td "Freight Ninja" at bounding box center [235, 332] width 236 height 22
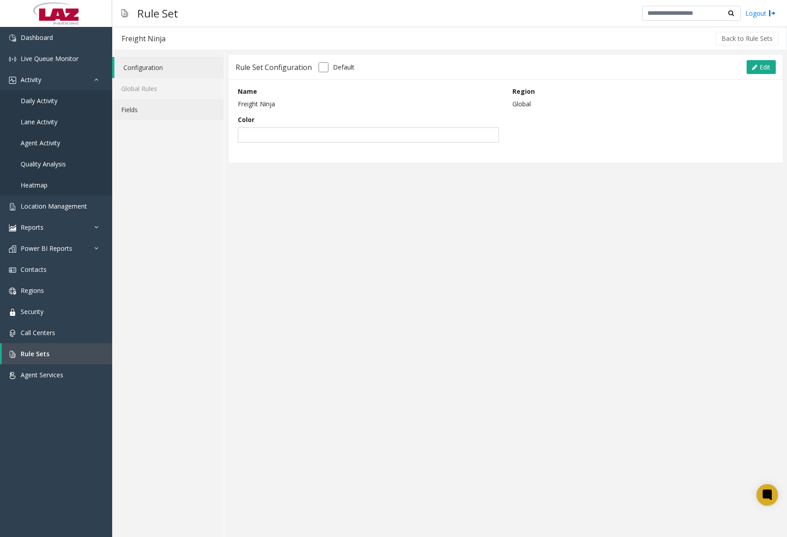
drag, startPoint x: 139, startPoint y: 64, endPoint x: 156, endPoint y: 104, distance: 43.4
click at [156, 104] on link "Fields" at bounding box center [168, 109] width 112 height 21
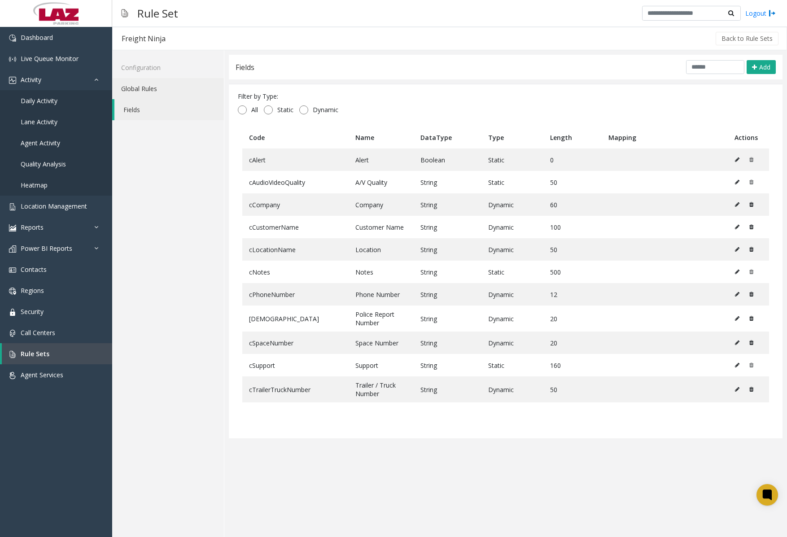
click at [153, 85] on link "Global Rules" at bounding box center [168, 88] width 112 height 21
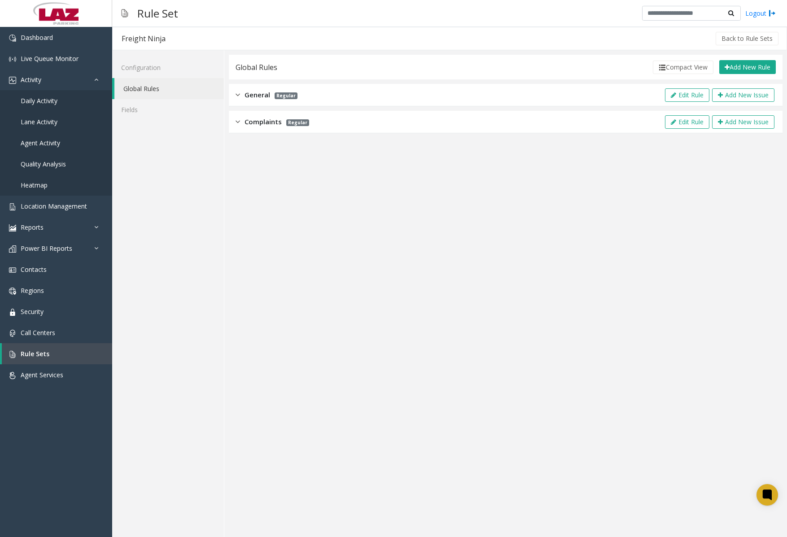
click at [256, 121] on span "Complaints" at bounding box center [263, 122] width 37 height 10
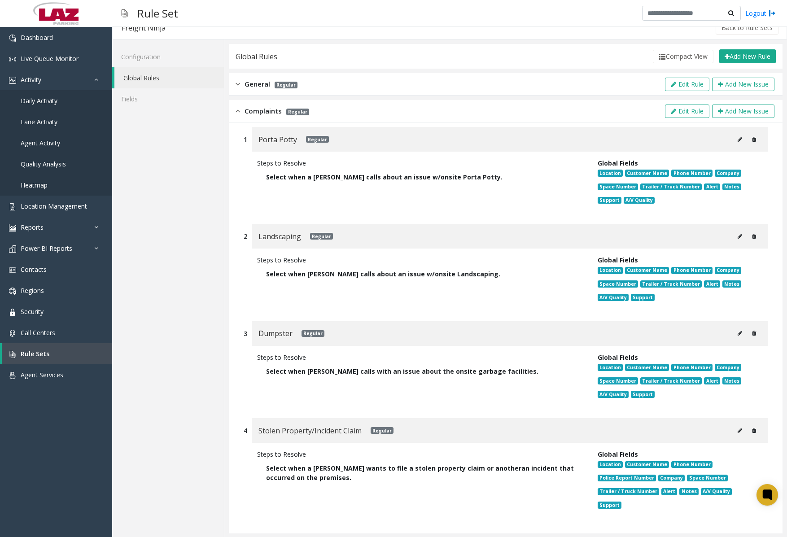
scroll to position [20, 0]
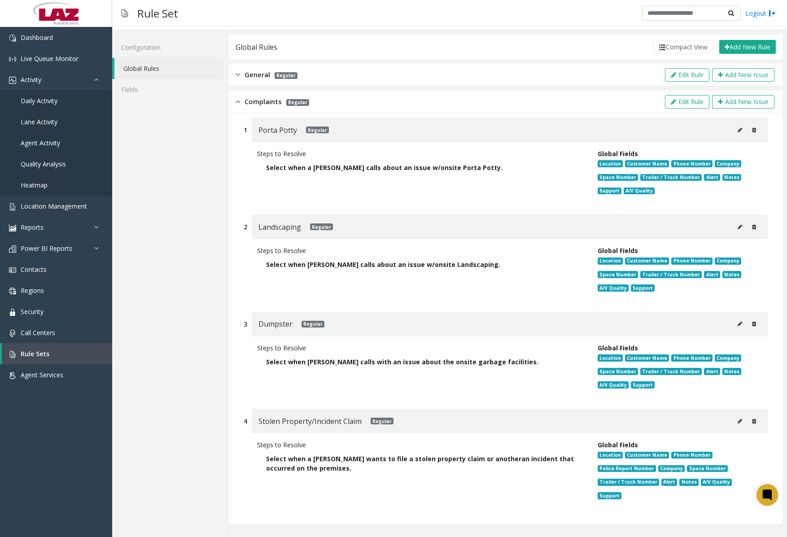
click at [263, 79] on div "General Regular Edit Rule Add New Issue" at bounding box center [506, 75] width 554 height 22
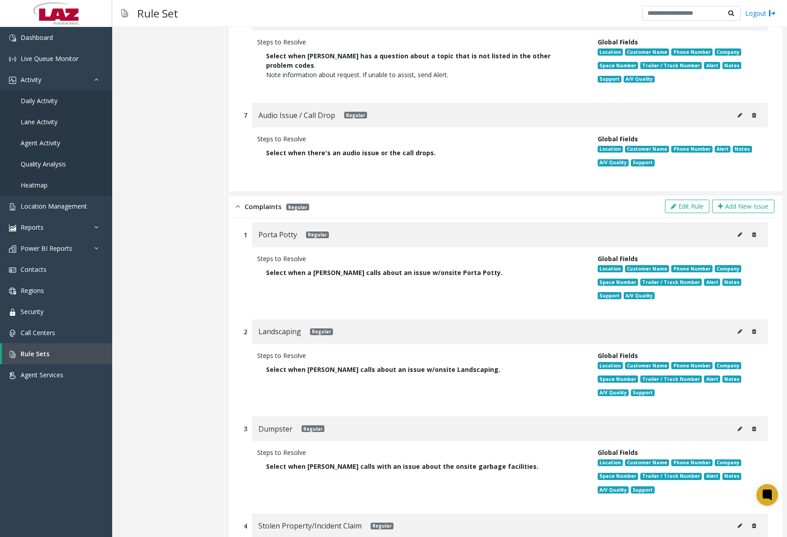
scroll to position [693, 0]
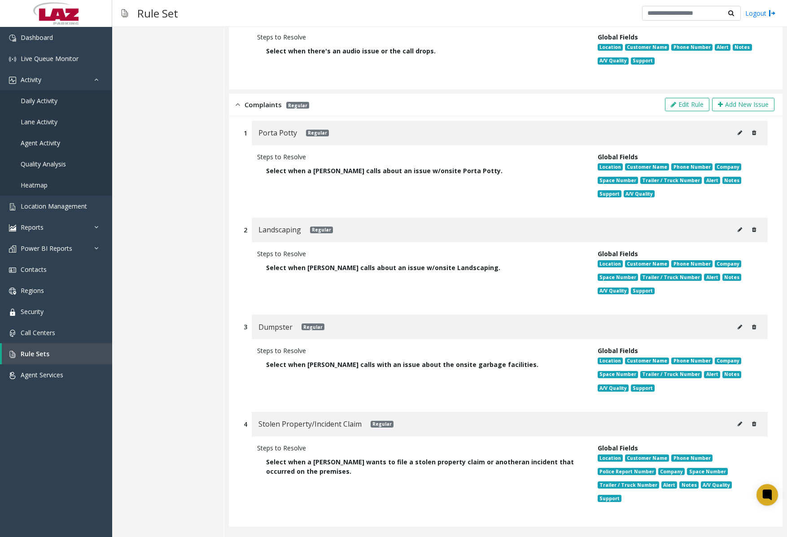
drag, startPoint x: 741, startPoint y: 208, endPoint x: 736, endPoint y: 202, distance: 7.3
click at [741, 208] on div "1 Porta Potty Regular Steps to Resolve Select when a Parker calls about an issu…" at bounding box center [506, 321] width 554 height 411
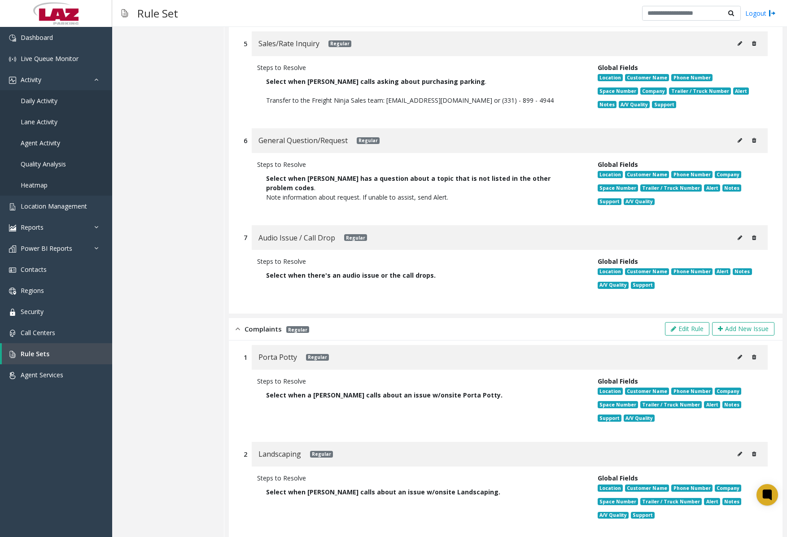
scroll to position [244, 0]
